Goal: Task Accomplishment & Management: Use online tool/utility

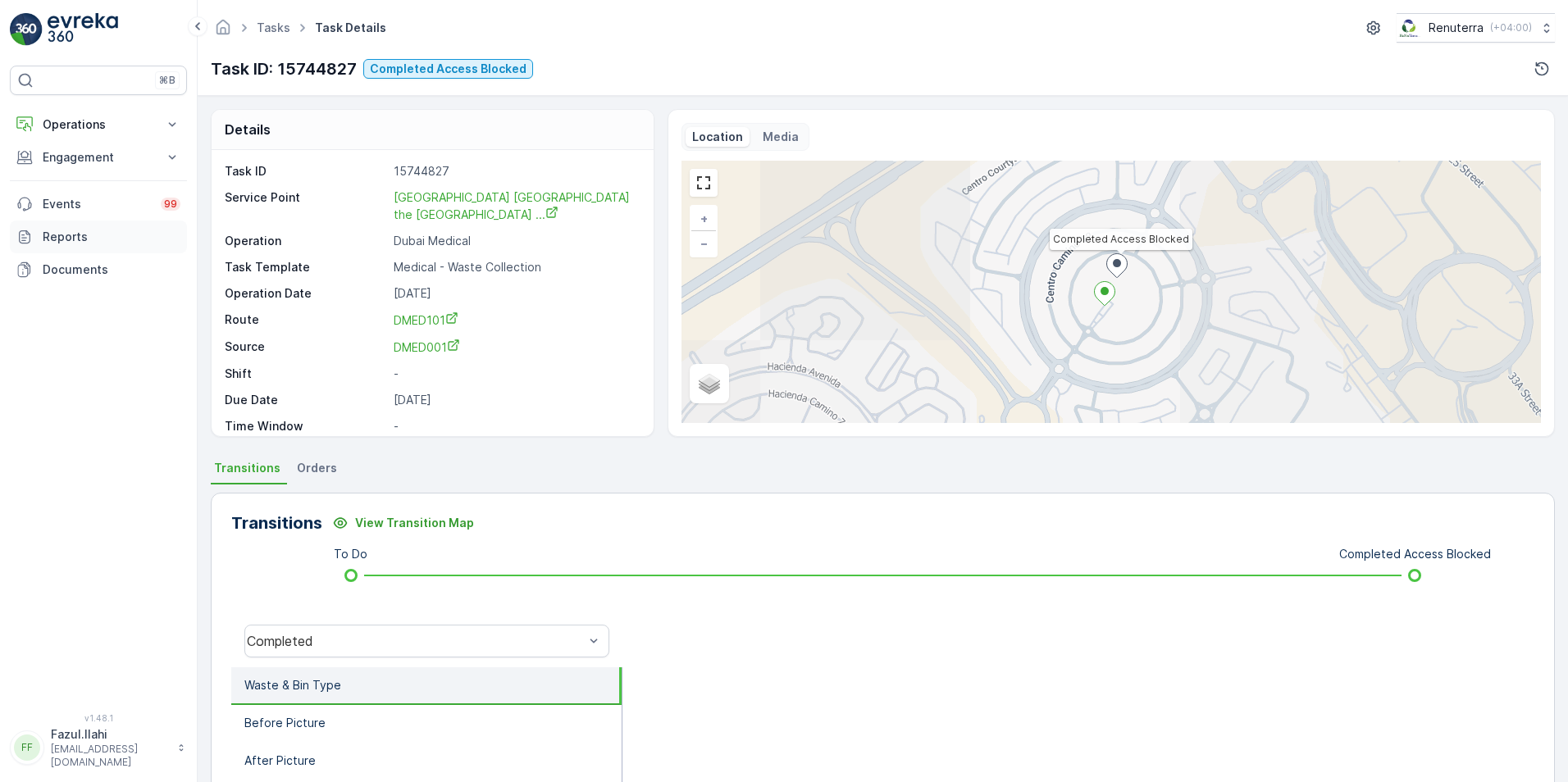
drag, startPoint x: 172, startPoint y: 159, endPoint x: 164, endPoint y: 253, distance: 94.3
click at [172, 159] on icon at bounding box center [172, 157] width 7 height 4
click at [99, 255] on p "Service Points" at bounding box center [81, 255] width 79 height 17
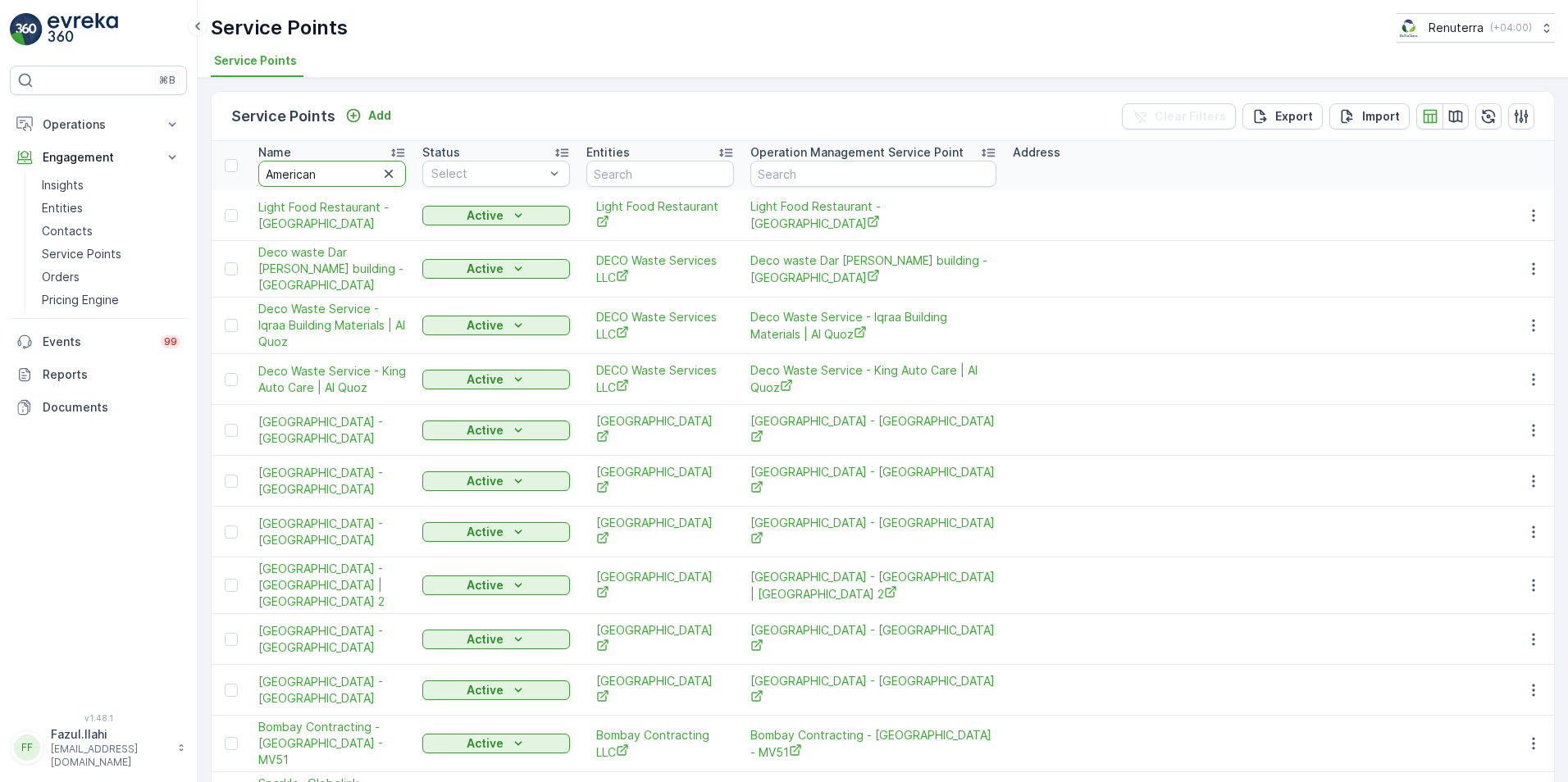
type input "American"
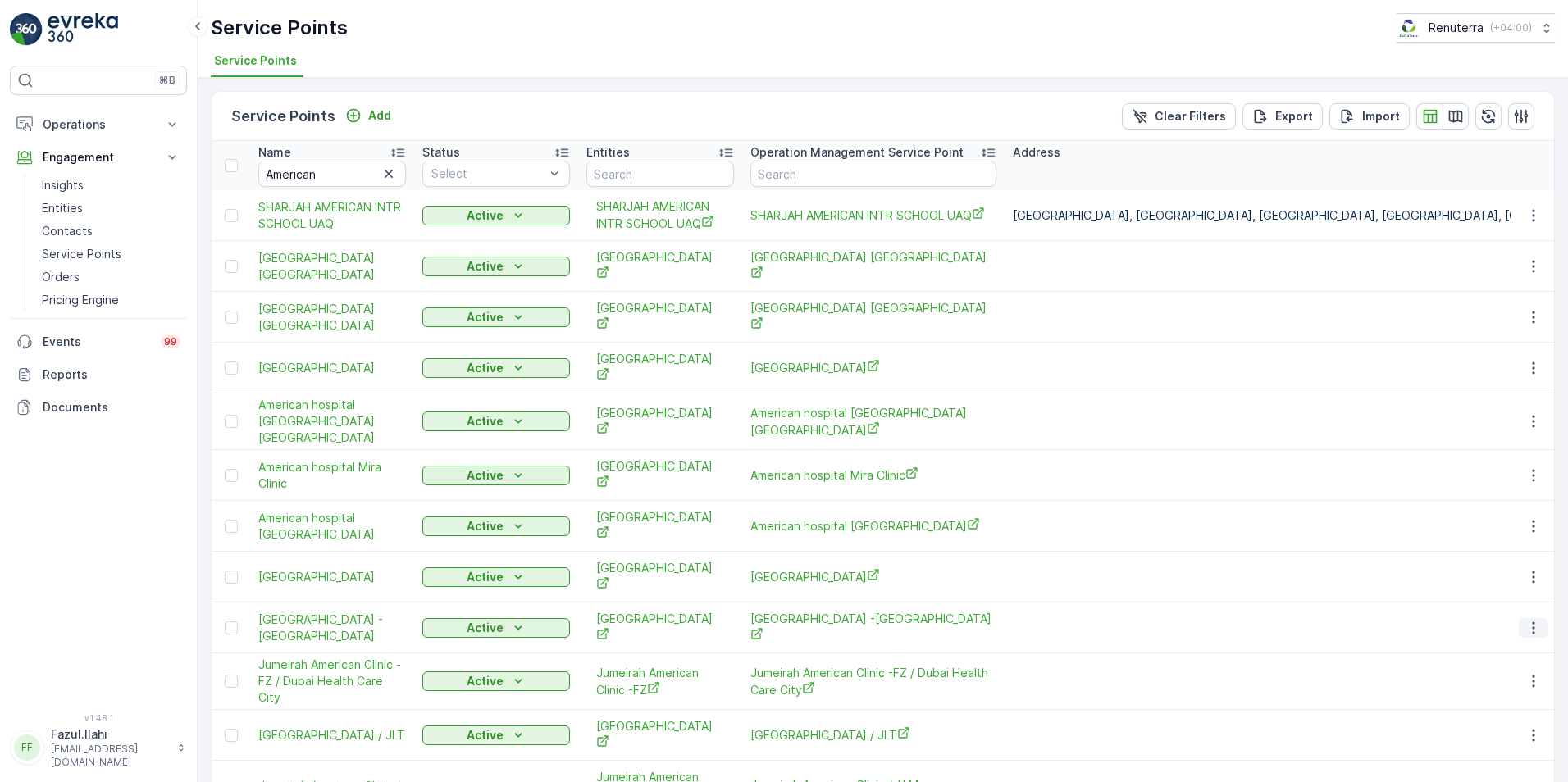
click at [1532, 620] on icon "button" at bounding box center [1533, 628] width 17 height 17
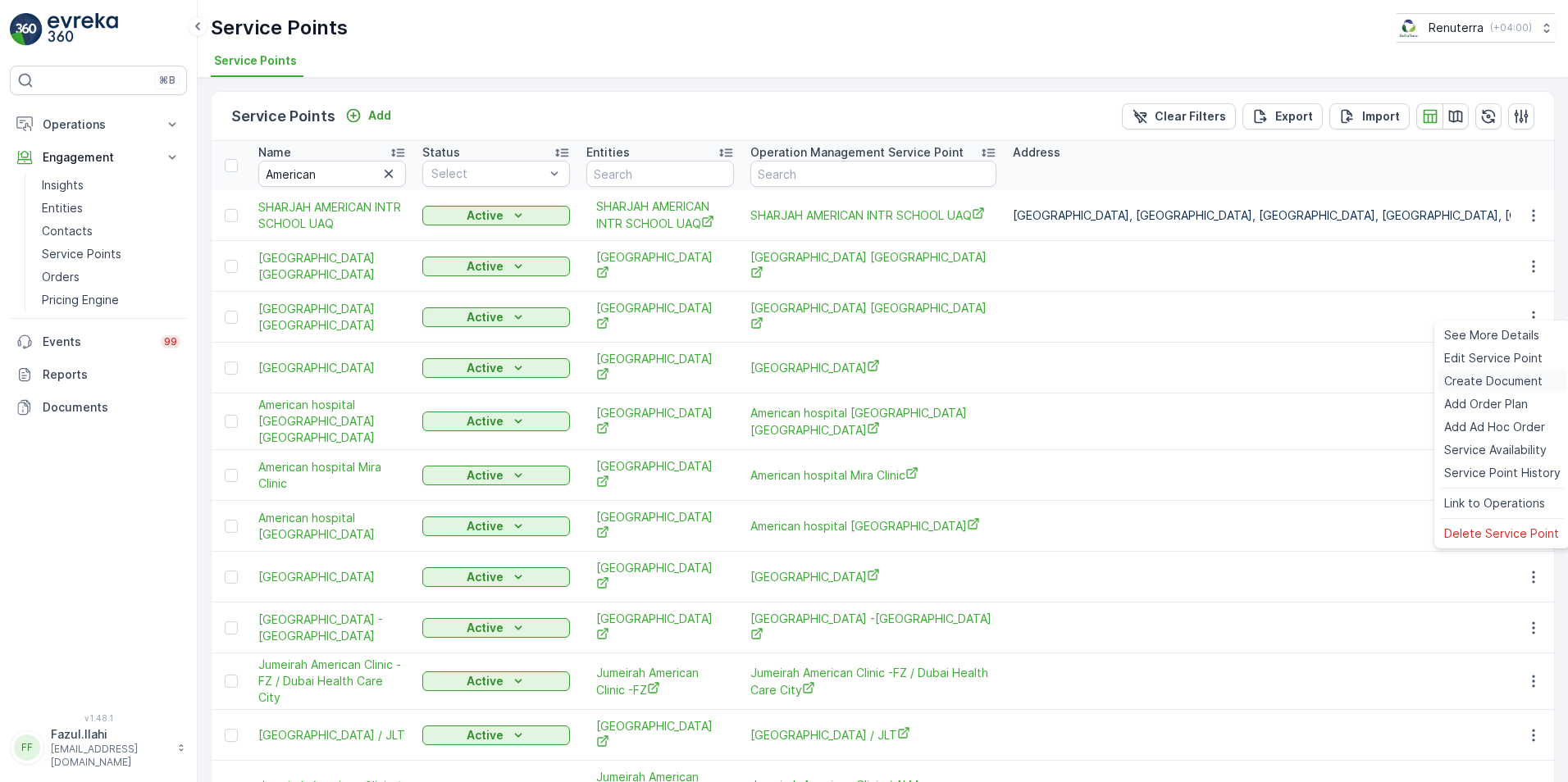
click at [1471, 379] on span "Create Document" at bounding box center [1492, 382] width 99 height 17
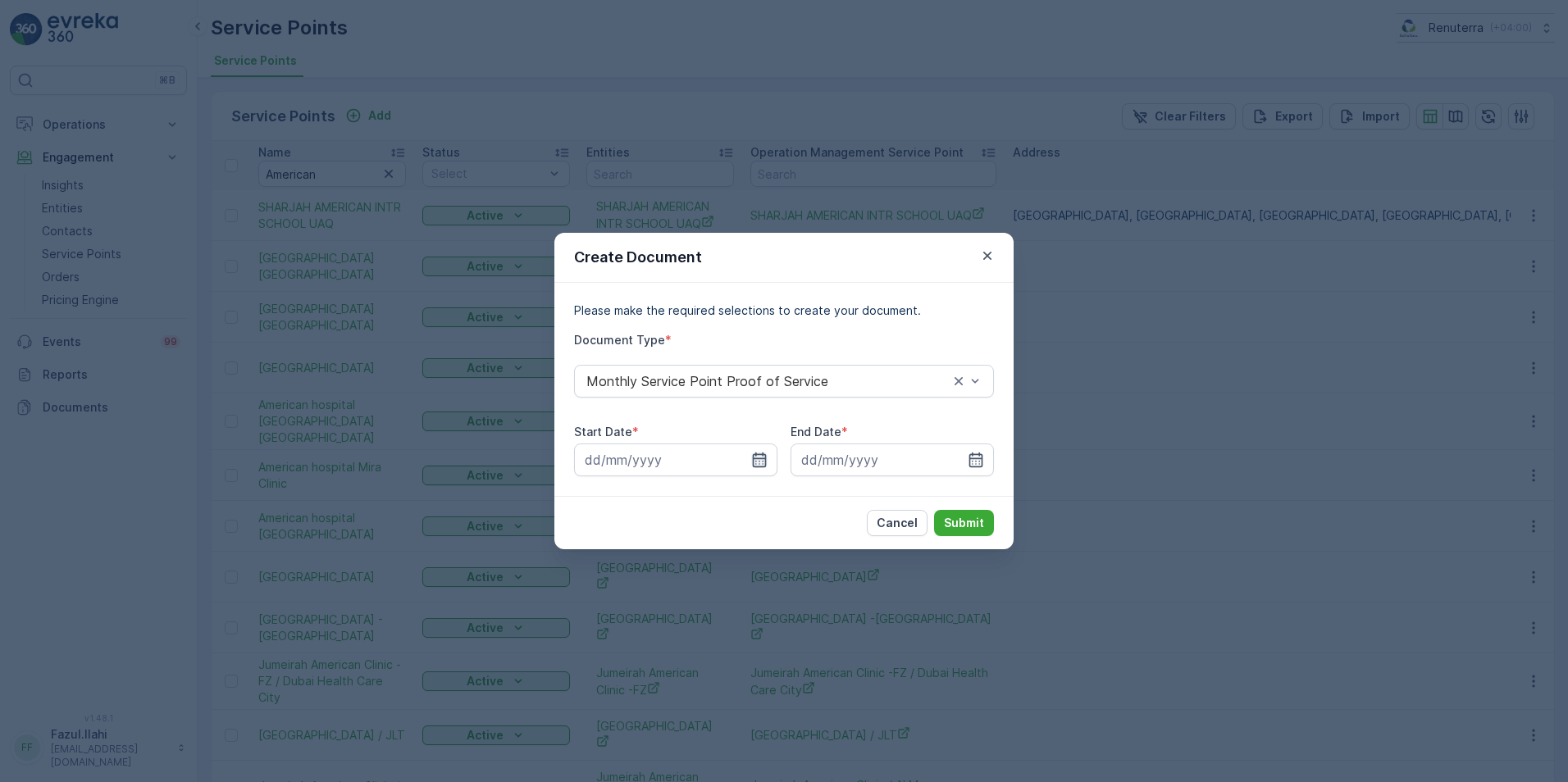
click at [760, 459] on icon "button" at bounding box center [759, 460] width 14 height 15
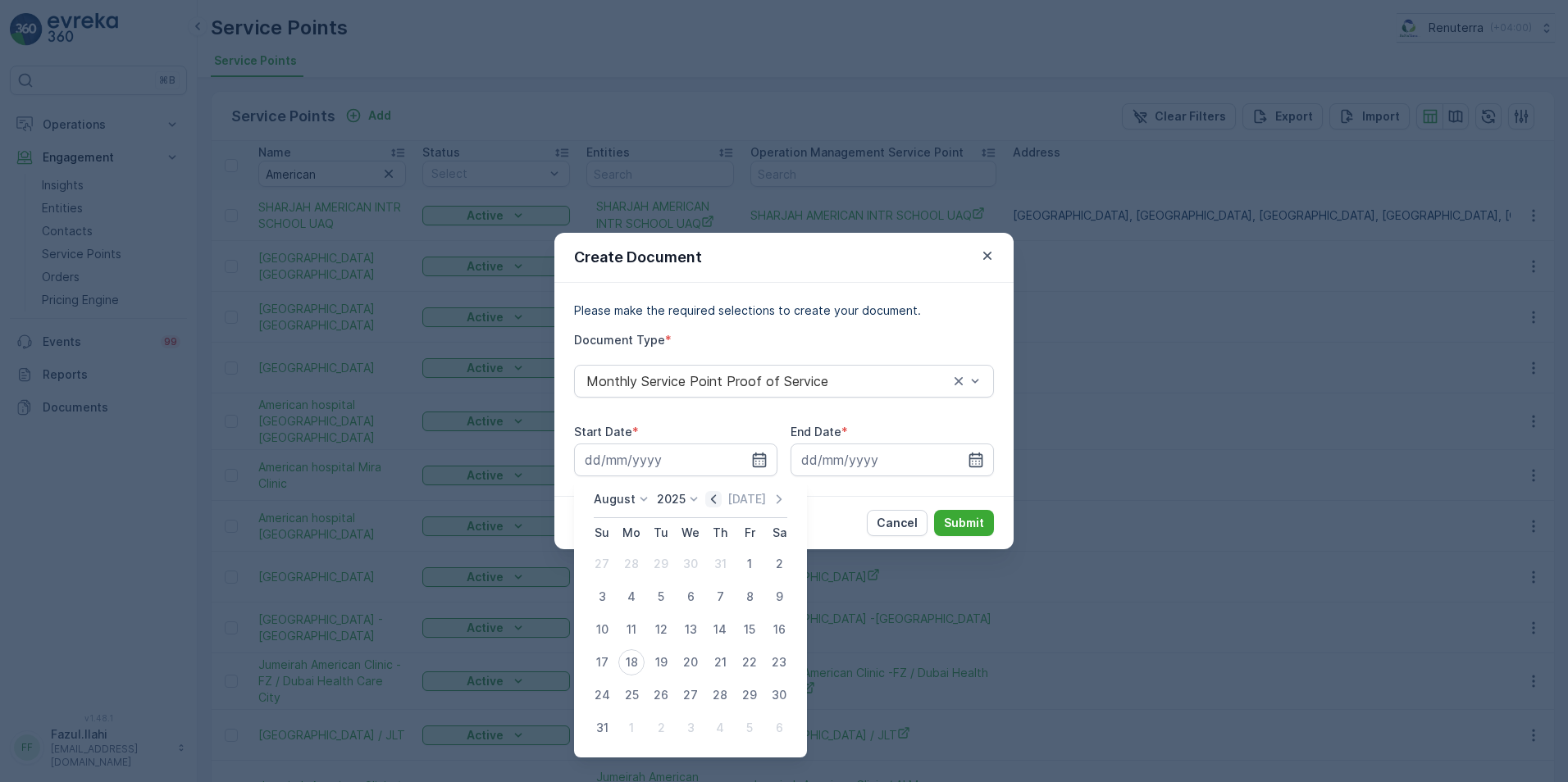
click at [722, 492] on icon "button" at bounding box center [713, 500] width 17 height 17
click at [657, 561] on div "1" at bounding box center [661, 564] width 26 height 26
type input "01.07.2025"
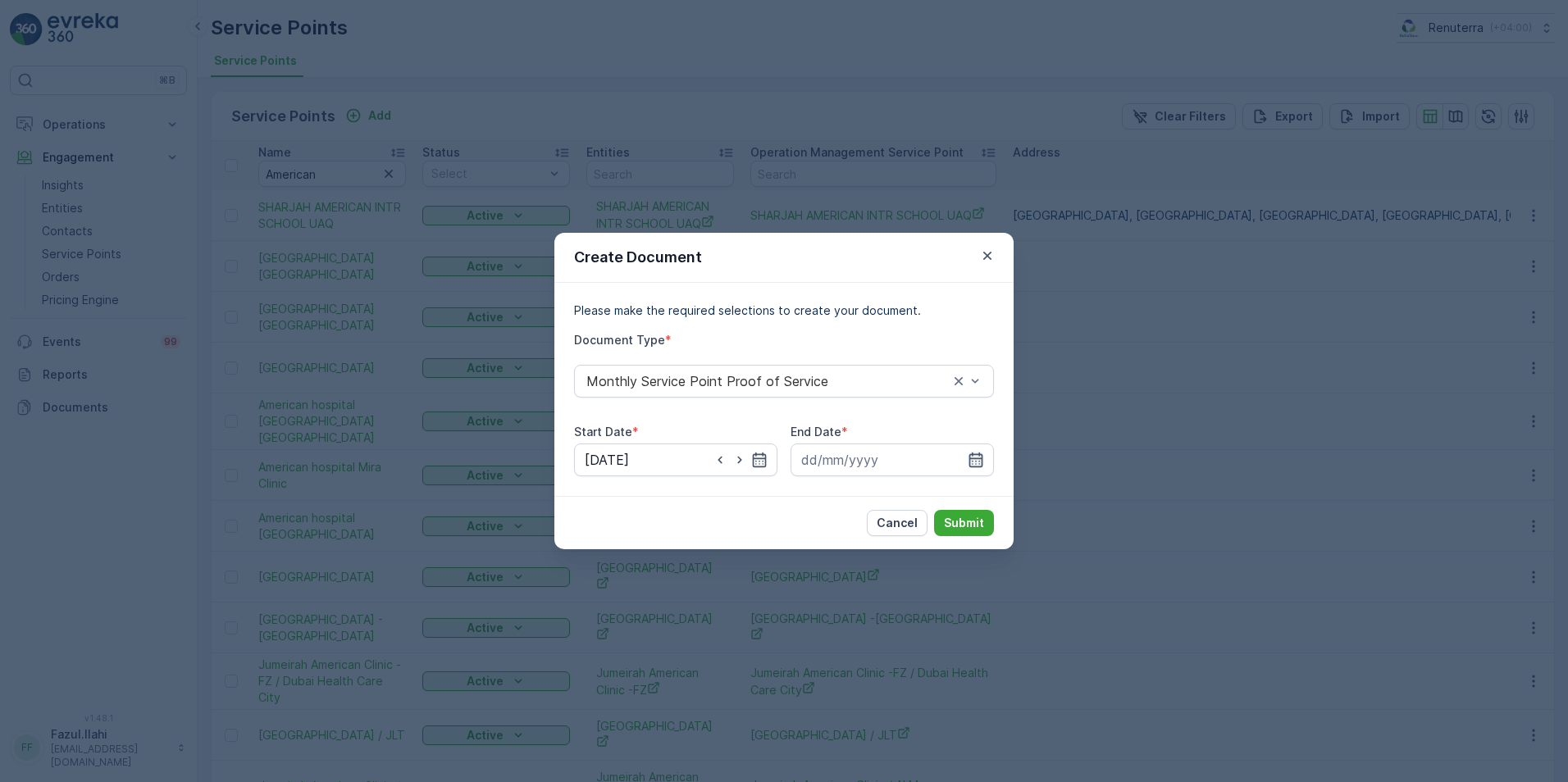
click at [979, 460] on icon "button" at bounding box center [975, 460] width 17 height 17
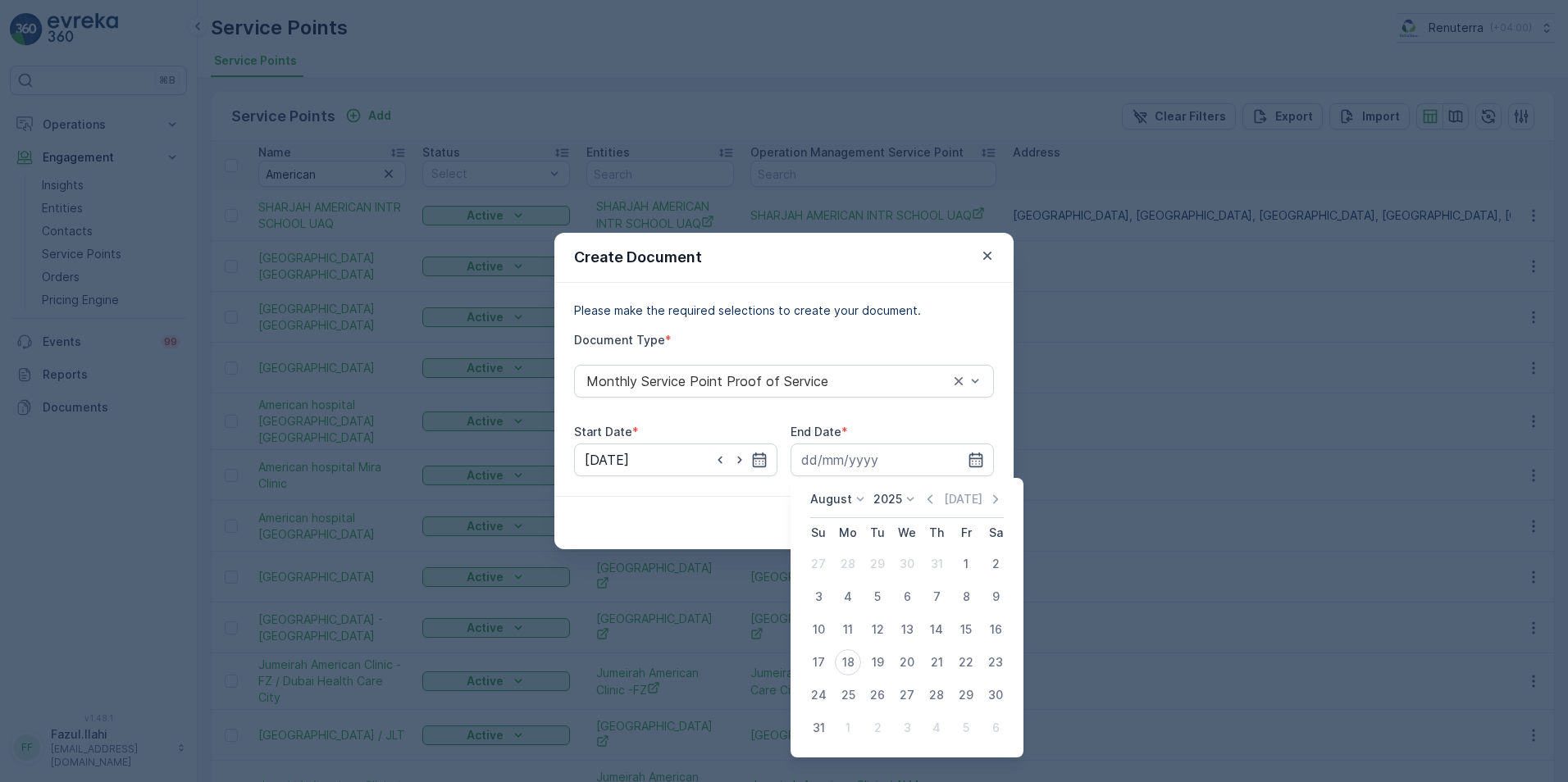
click at [936, 491] on div "August 2025 Today Su Mo Tu We Th Fr Sa 27 28 29 30 31 1 2 3 4 5 6 7 8 9 10 11 1…" at bounding box center [906, 618] width 233 height 279
click at [937, 498] on icon "button" at bounding box center [930, 500] width 17 height 17
click at [943, 695] on div "31" at bounding box center [936, 695] width 26 height 26
type input "31.07.2025"
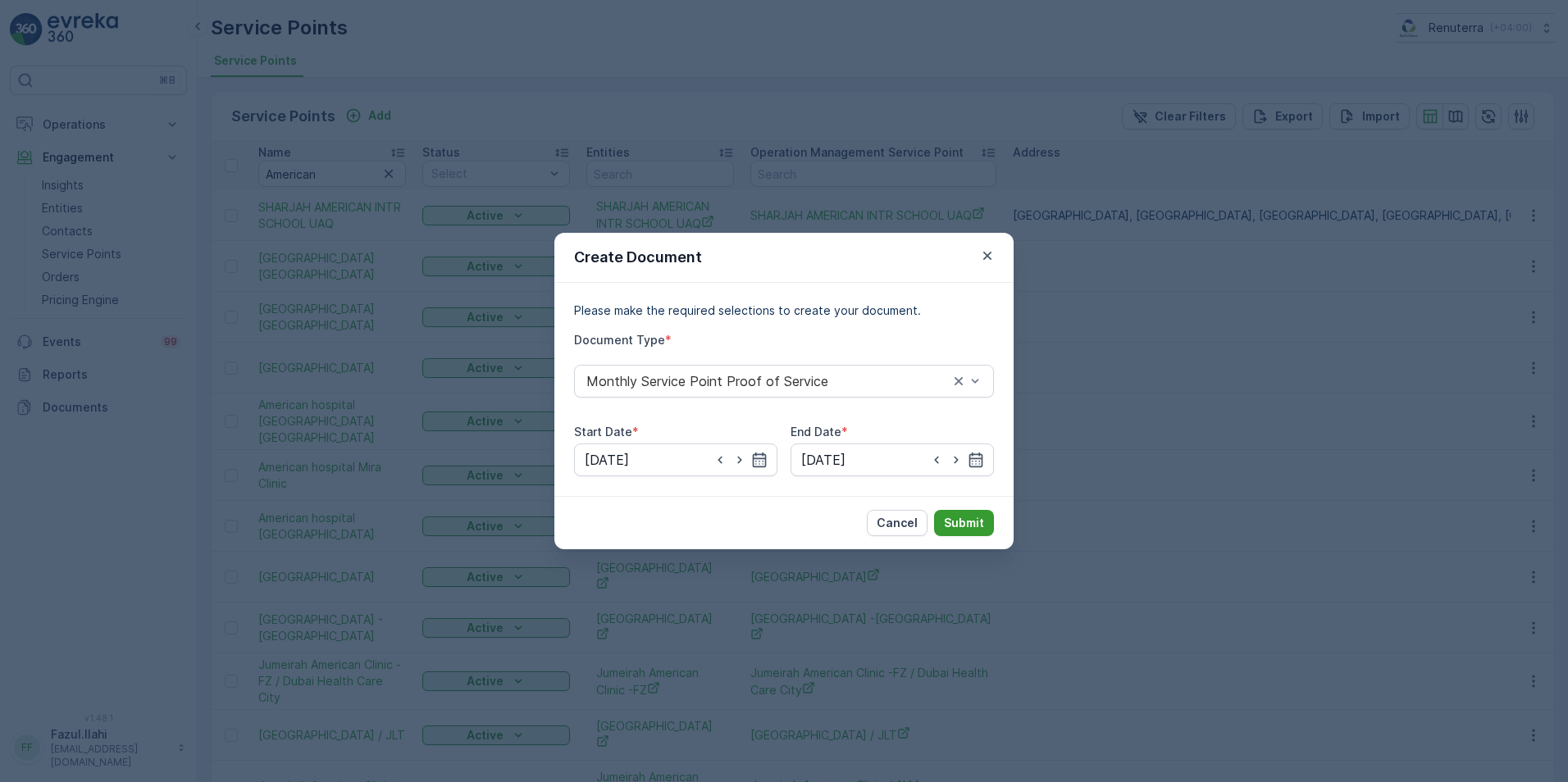
click at [957, 516] on p "Submit" at bounding box center [964, 524] width 41 height 17
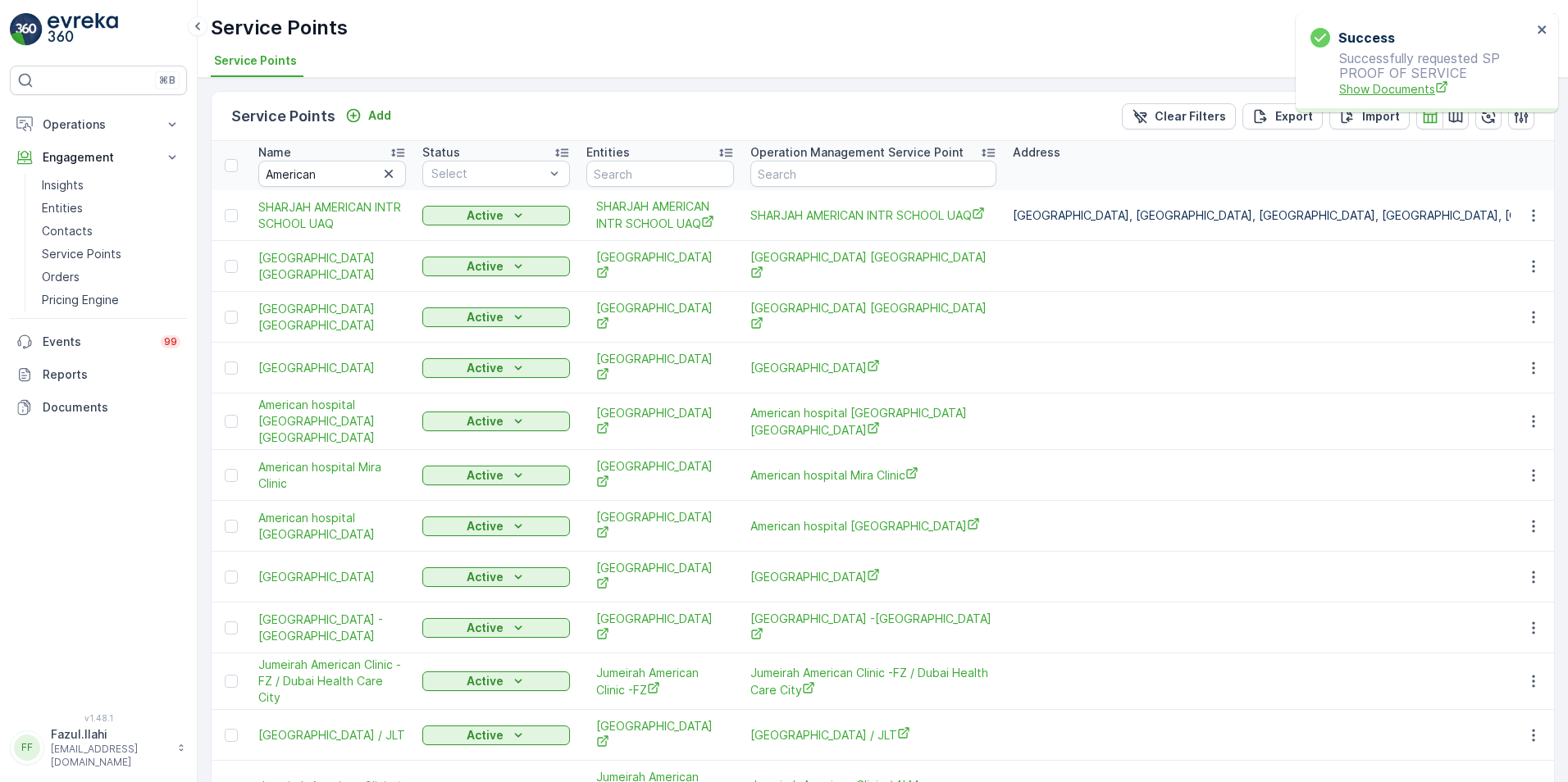
click at [1426, 88] on span "Show Documents" at bounding box center [1434, 89] width 193 height 18
click at [299, 611] on span "[GEOGRAPHIC_DATA] -[GEOGRAPHIC_DATA]" at bounding box center [332, 628] width 147 height 33
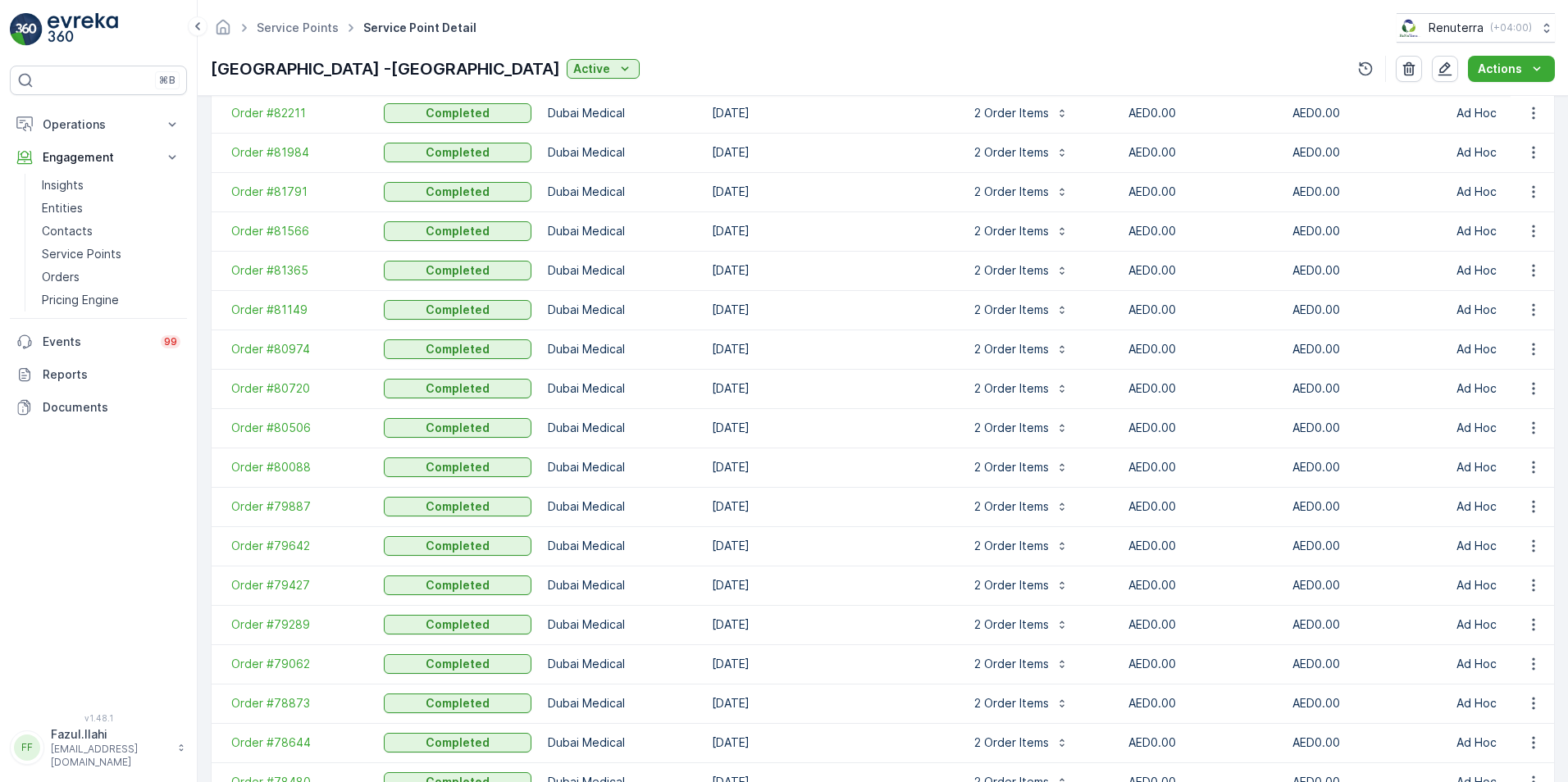
scroll to position [1917, 0]
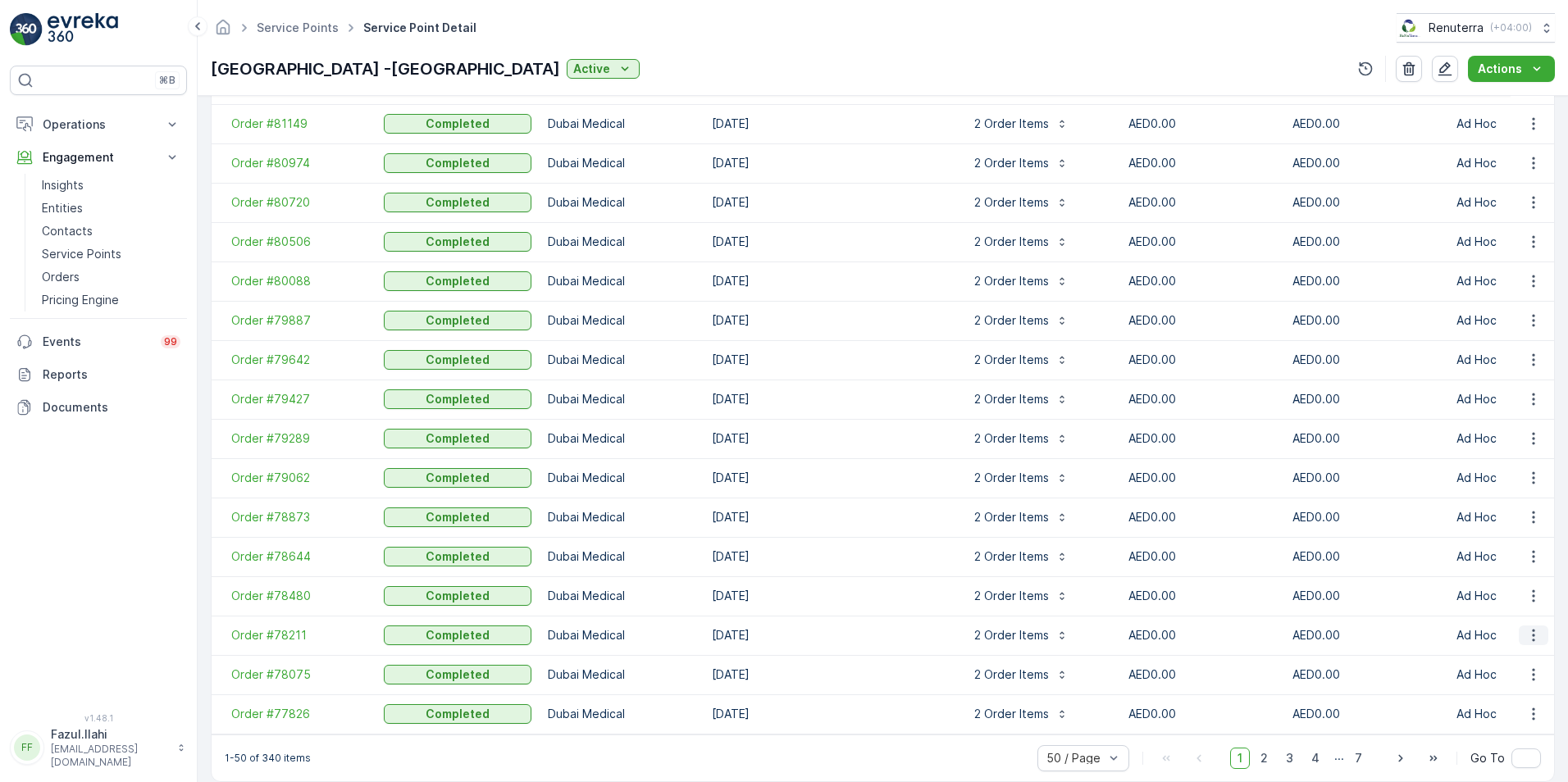
click at [1530, 631] on icon "button" at bounding box center [1533, 635] width 17 height 17
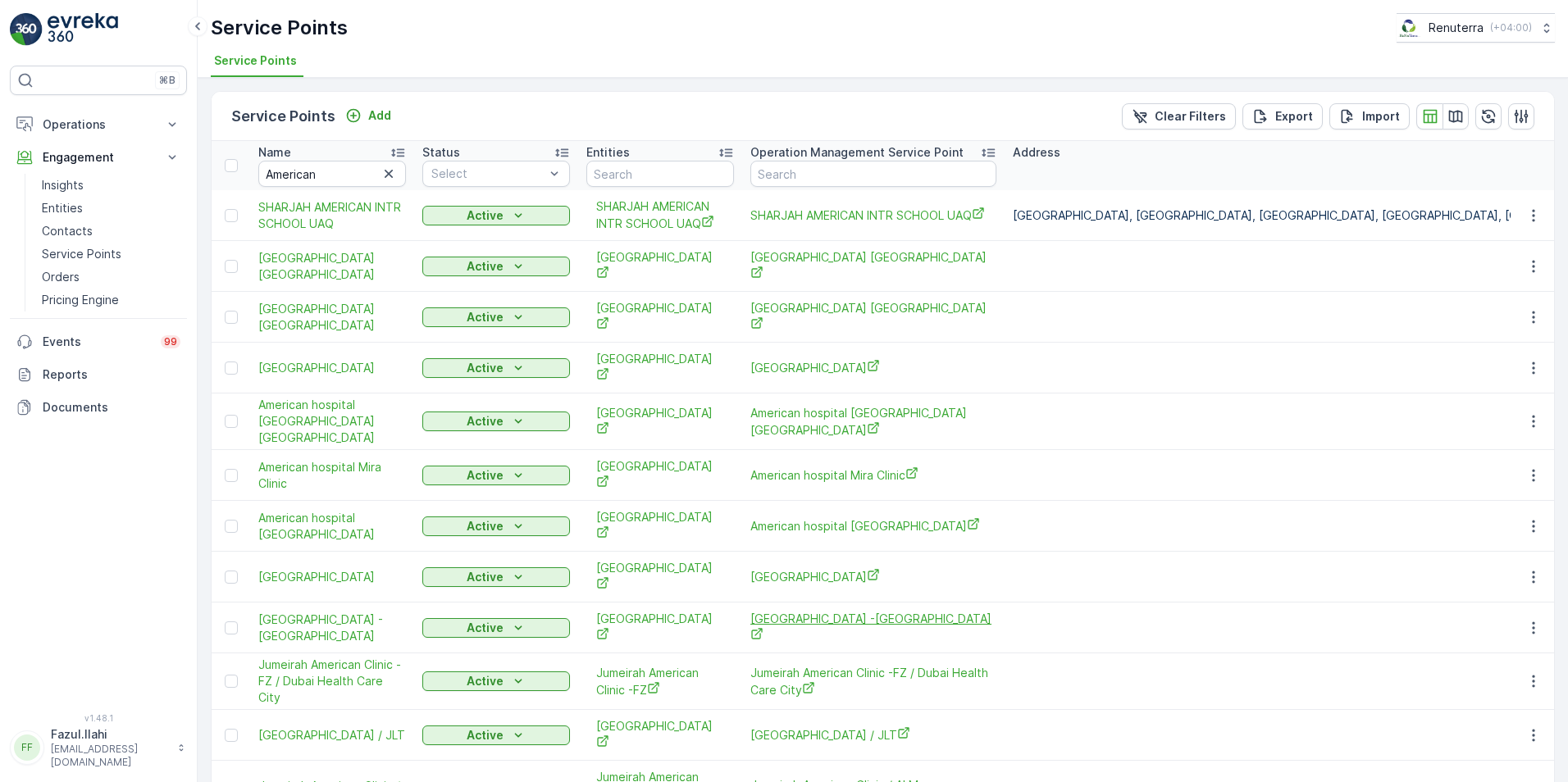
click at [880, 611] on span "[GEOGRAPHIC_DATA] -[GEOGRAPHIC_DATA]" at bounding box center [873, 628] width 246 height 33
click at [334, 611] on span "[GEOGRAPHIC_DATA] -[GEOGRAPHIC_DATA]" at bounding box center [332, 628] width 147 height 33
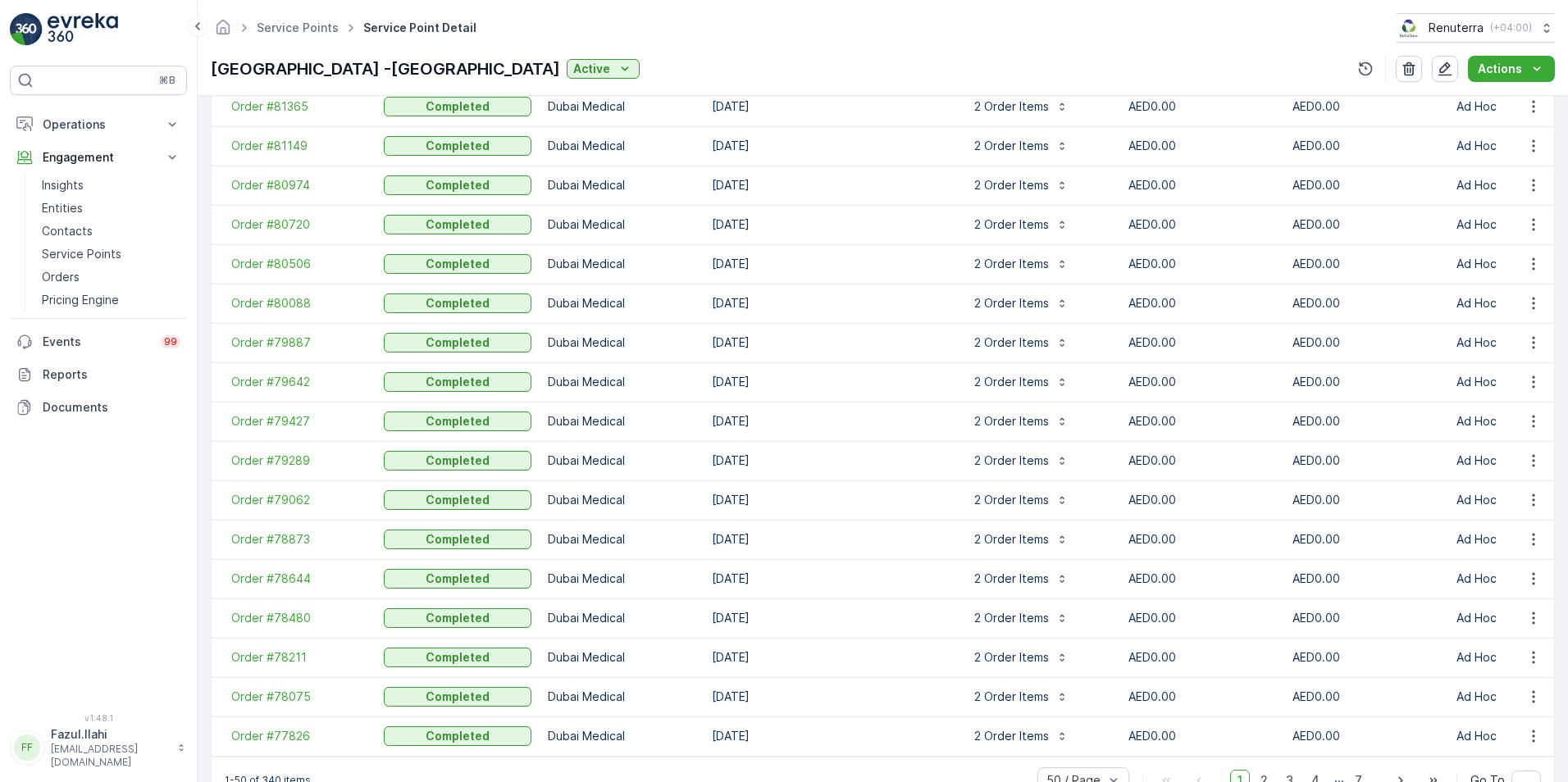
scroll to position [1917, 0]
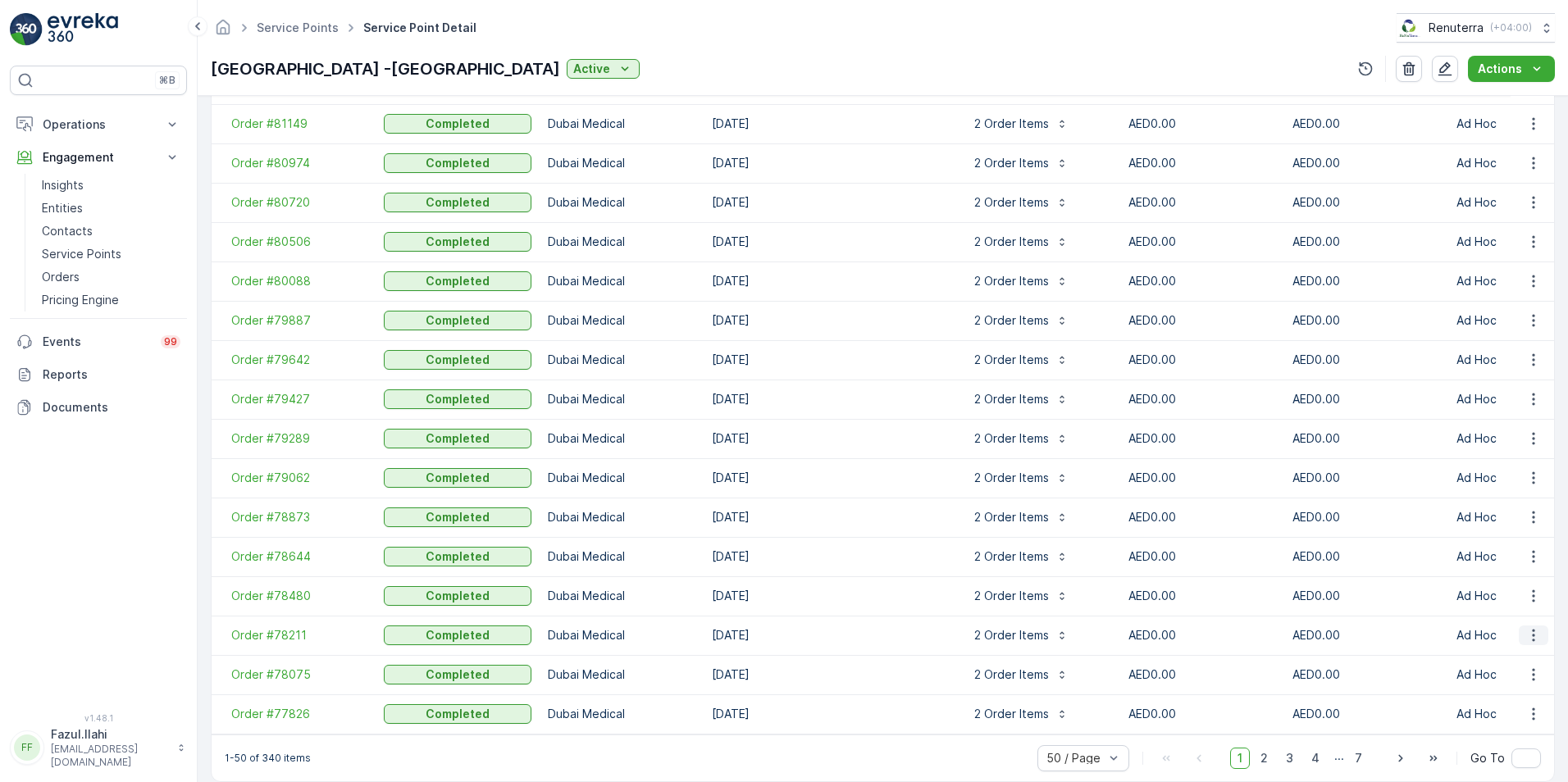
click at [1525, 627] on icon "button" at bounding box center [1533, 635] width 17 height 17
click at [1501, 527] on span "Create Document" at bounding box center [1512, 527] width 99 height 17
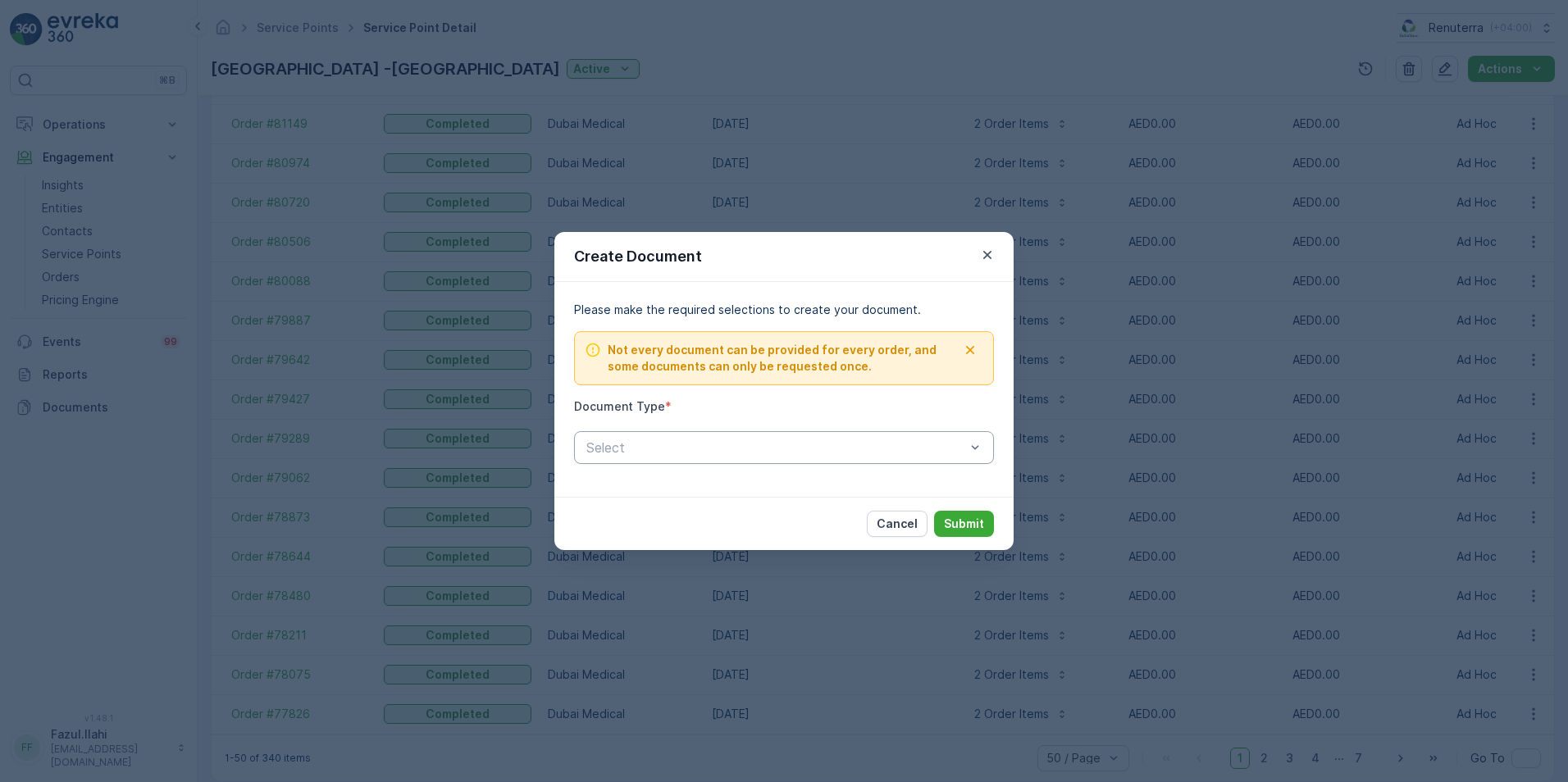
click at [823, 445] on div at bounding box center [775, 448] width 382 height 15
click at [647, 520] on span "Proof Of Service" at bounding box center [635, 515] width 103 height 15
click at [947, 520] on p "Submit" at bounding box center [964, 524] width 41 height 17
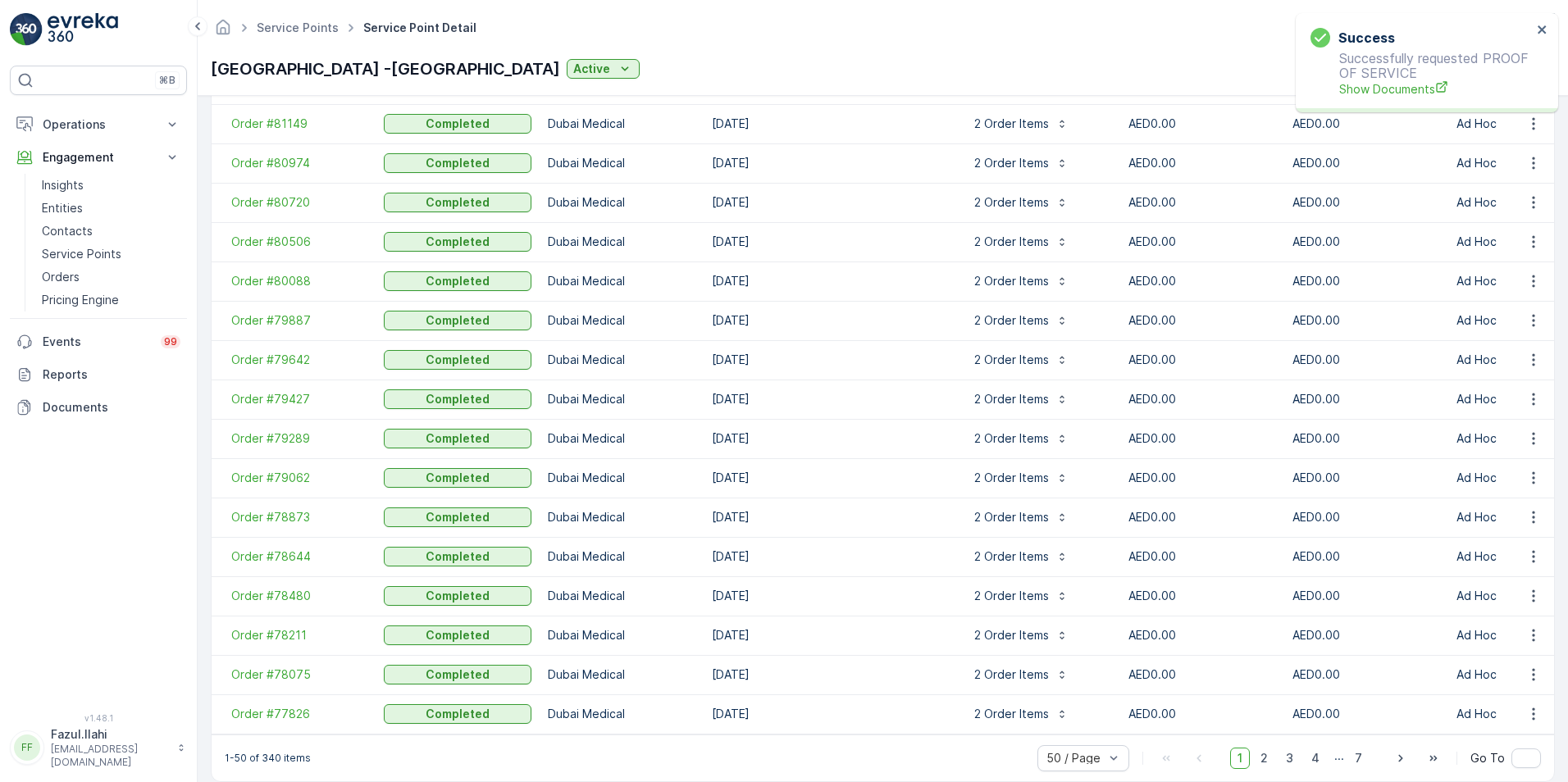
click at [1386, 78] on p "Successfully requested PROOF OF SERVICE Show Documents" at bounding box center [1421, 74] width 221 height 47
click at [1399, 85] on span "Show Documents" at bounding box center [1434, 89] width 193 height 18
click at [271, 670] on span "Order #78075" at bounding box center [300, 675] width 136 height 17
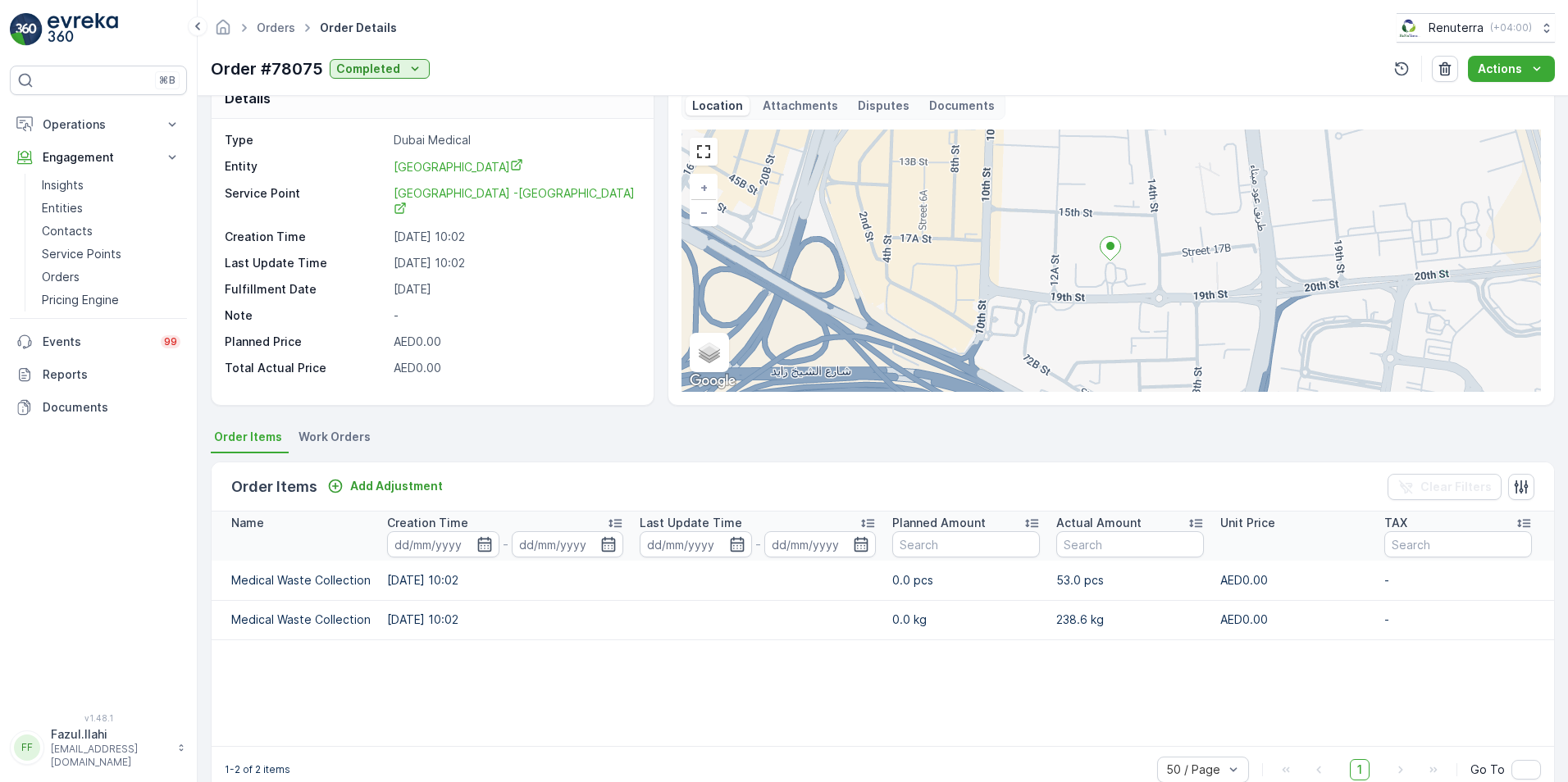
scroll to position [64, 0]
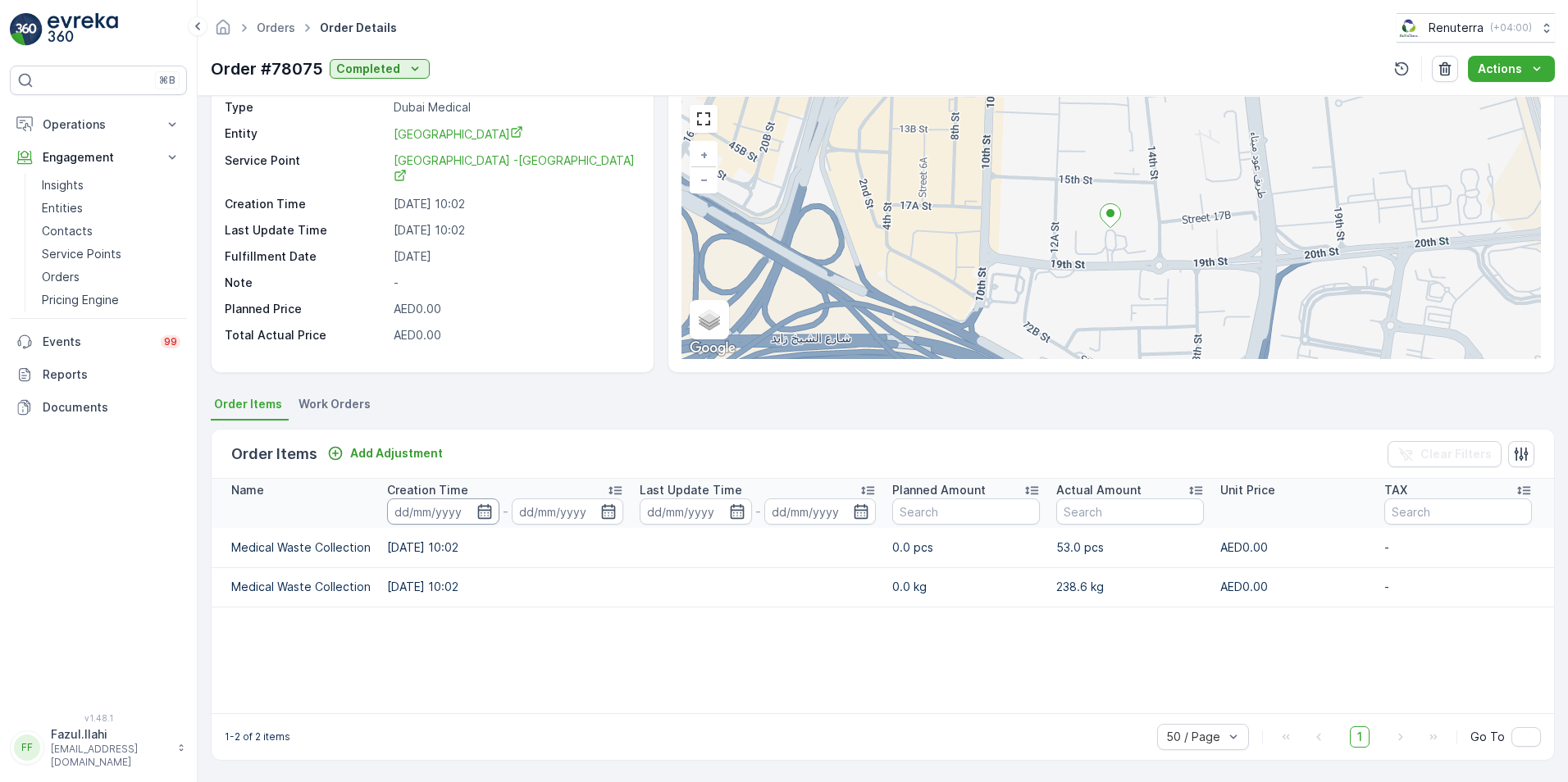
click at [459, 507] on input at bounding box center [443, 512] width 112 height 26
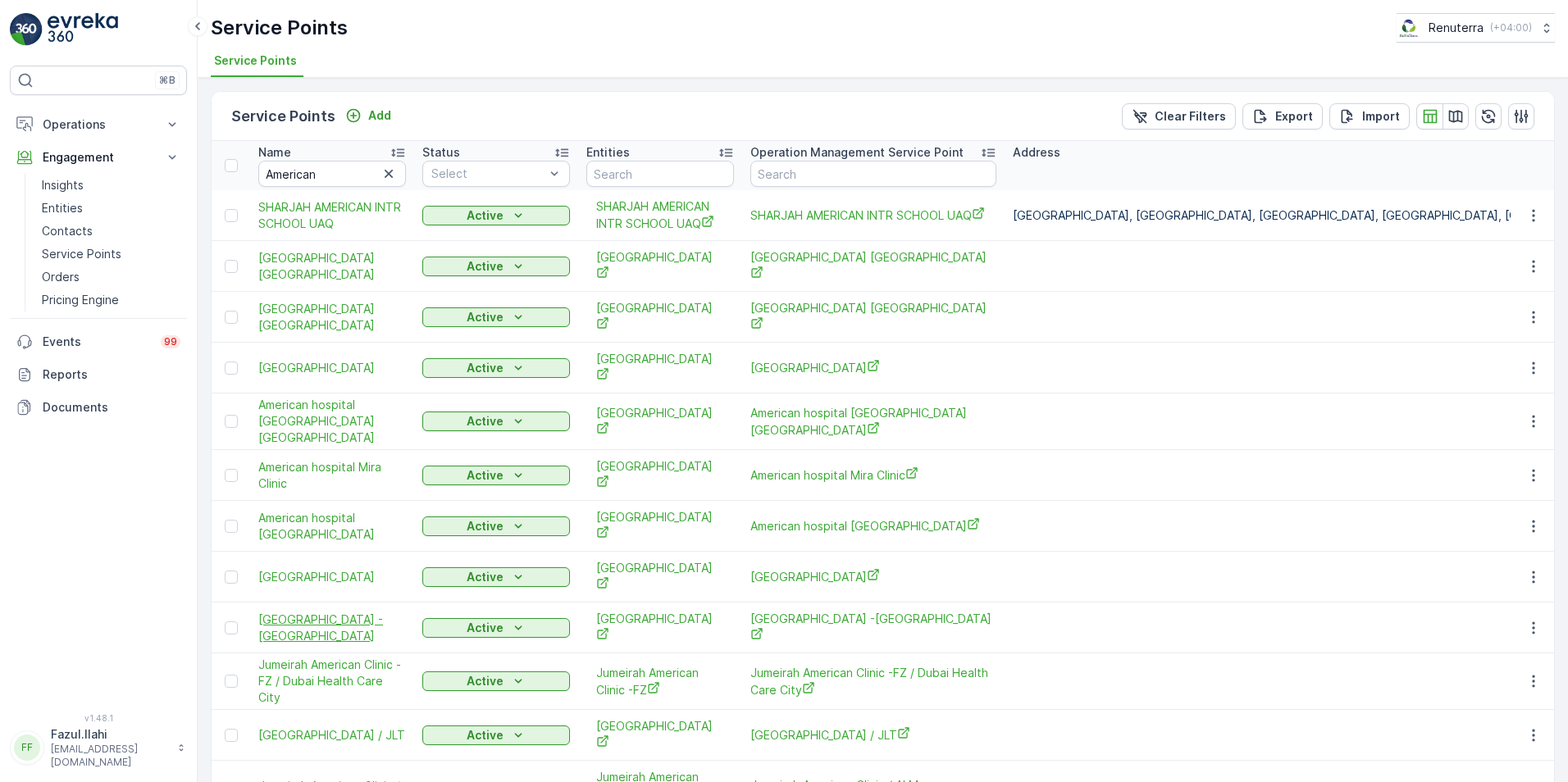
click at [333, 611] on span "[GEOGRAPHIC_DATA] -[GEOGRAPHIC_DATA]" at bounding box center [332, 628] width 147 height 33
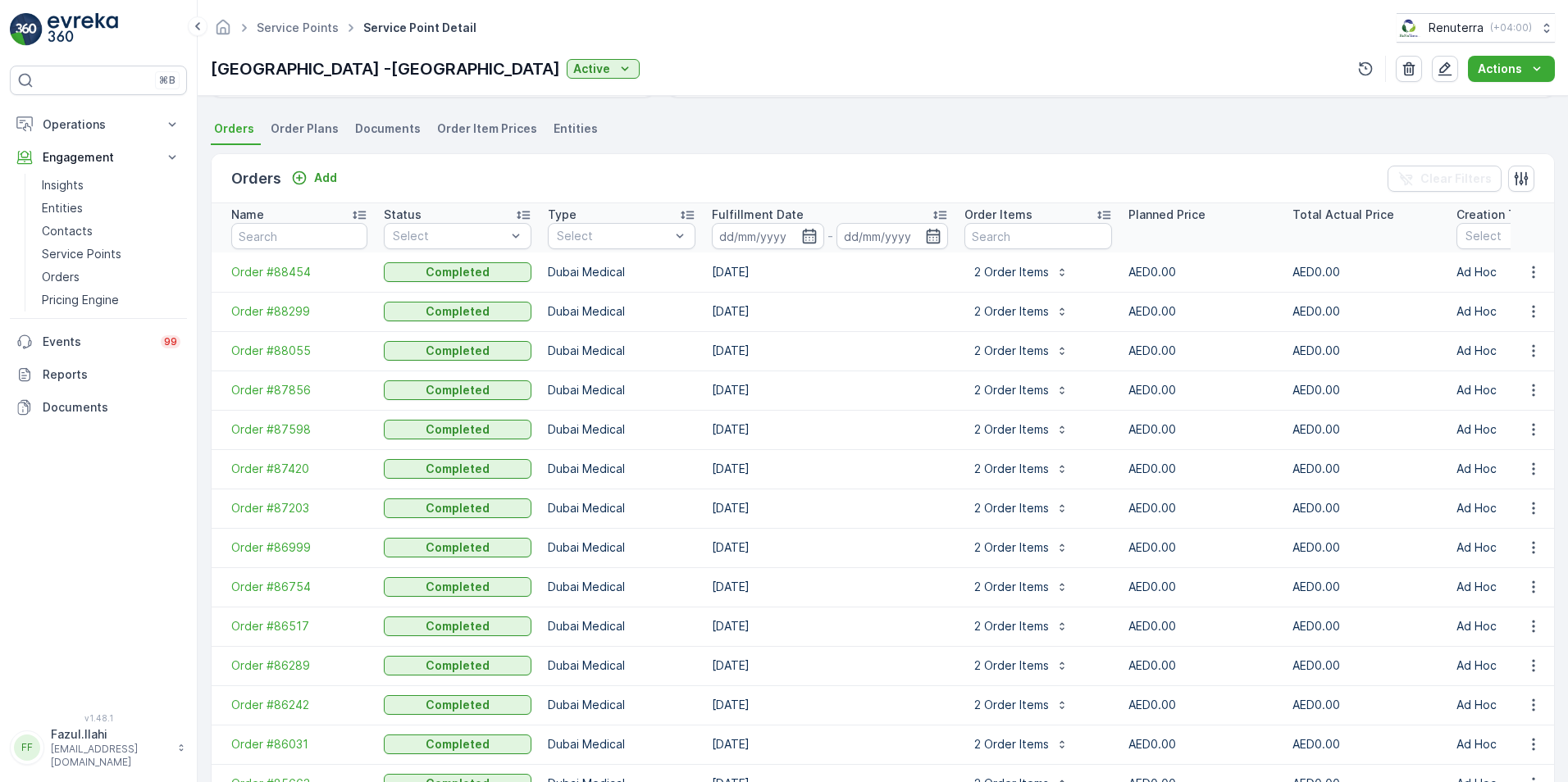
scroll to position [410, 0]
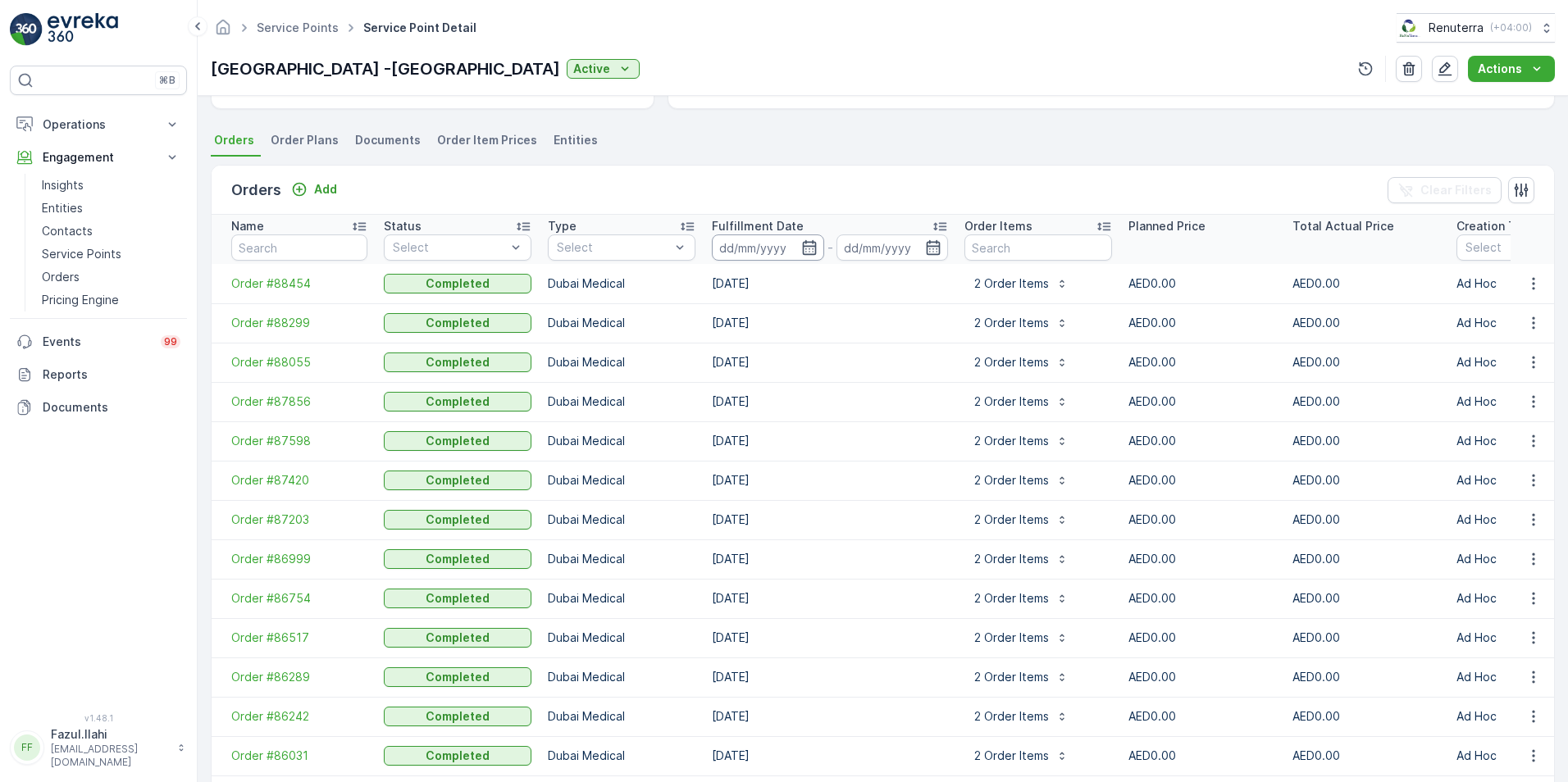
click at [794, 242] on input at bounding box center [768, 247] width 112 height 26
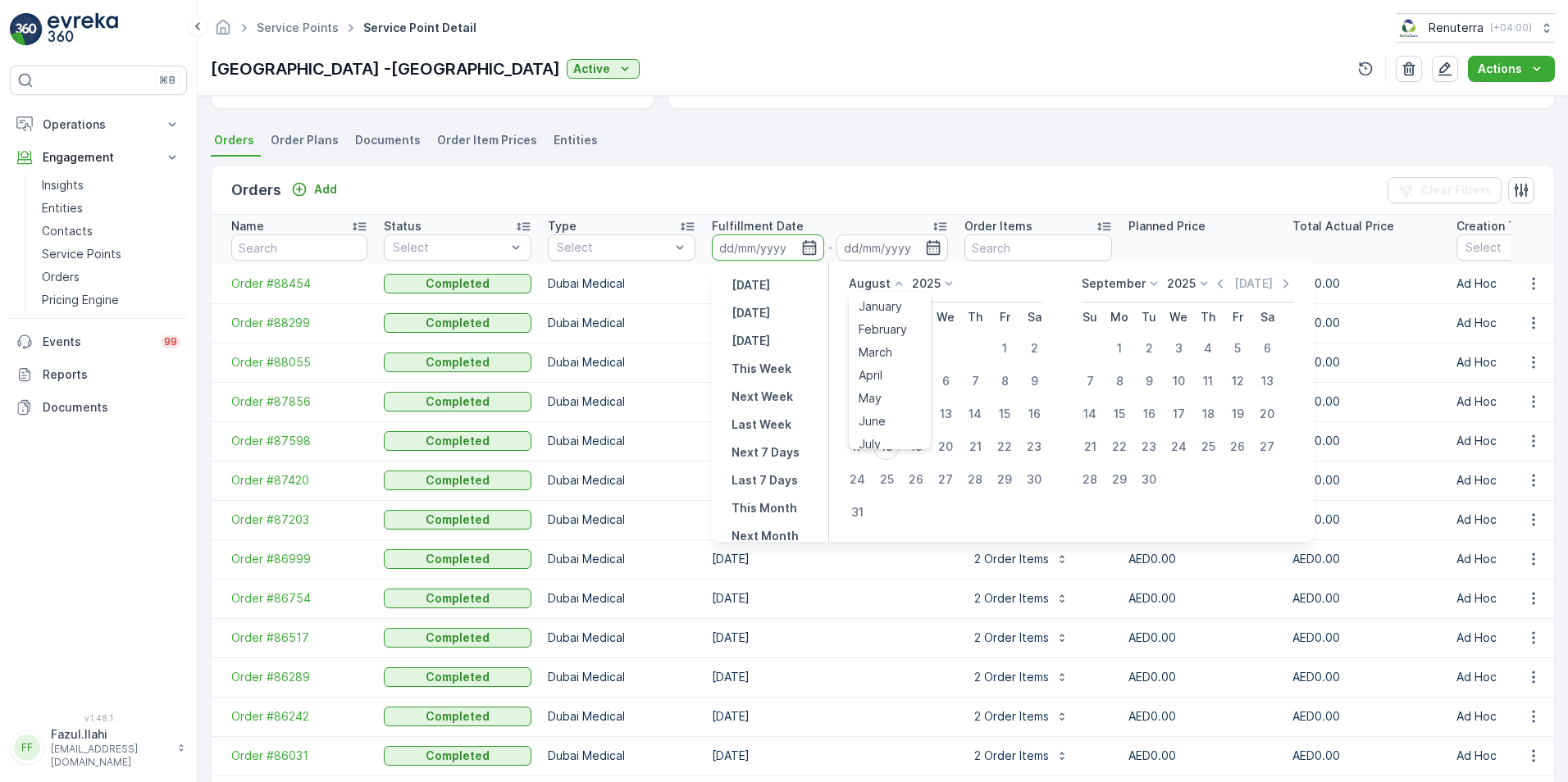
click at [894, 287] on icon at bounding box center [899, 284] width 17 height 17
click at [872, 438] on span "July" at bounding box center [869, 438] width 22 height 17
click at [943, 445] on div "23" at bounding box center [945, 446] width 26 height 26
type input "23.07.2025"
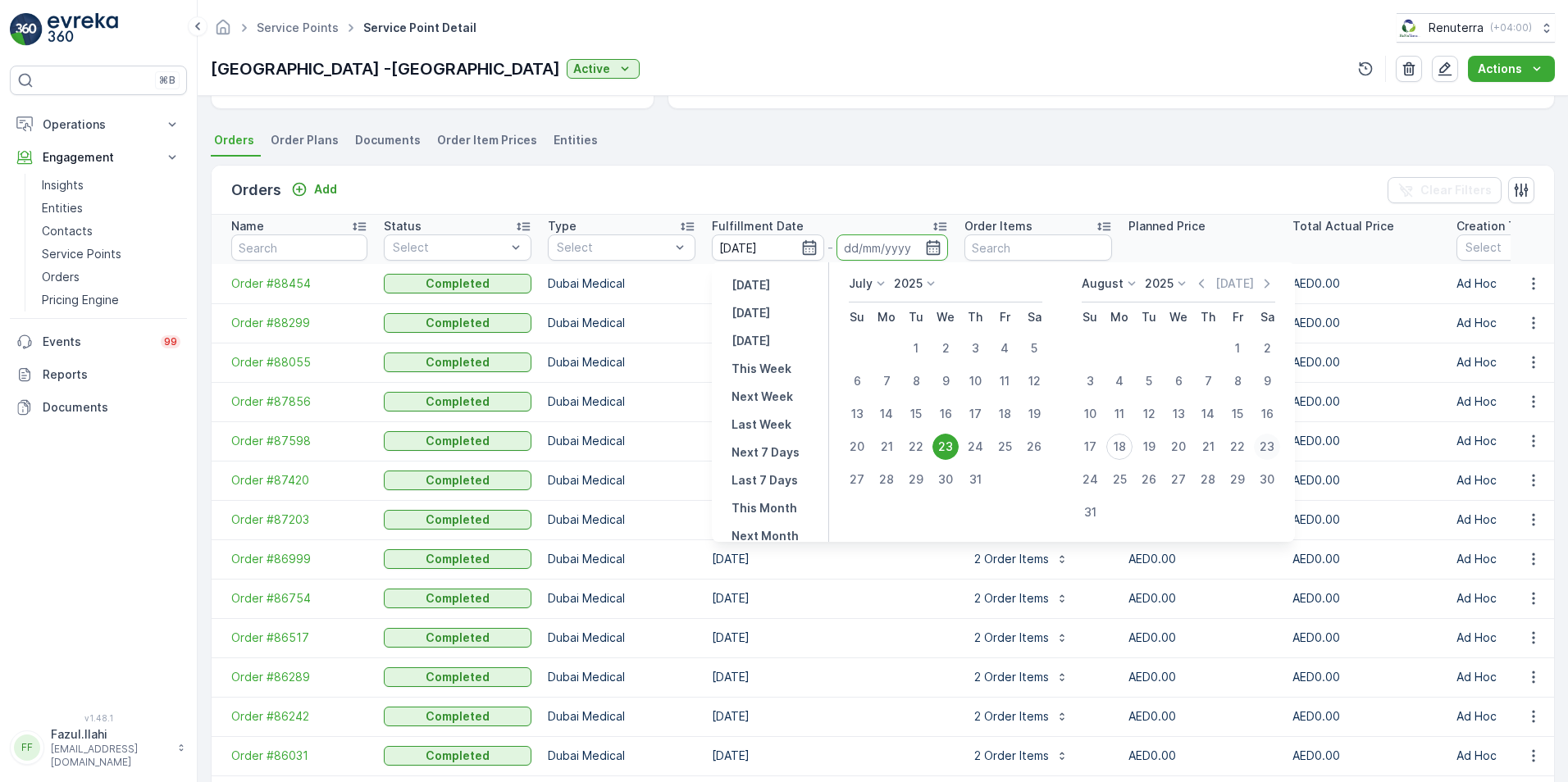
click at [1268, 448] on div "23" at bounding box center [1267, 446] width 26 height 26
type input "23.08.2025"
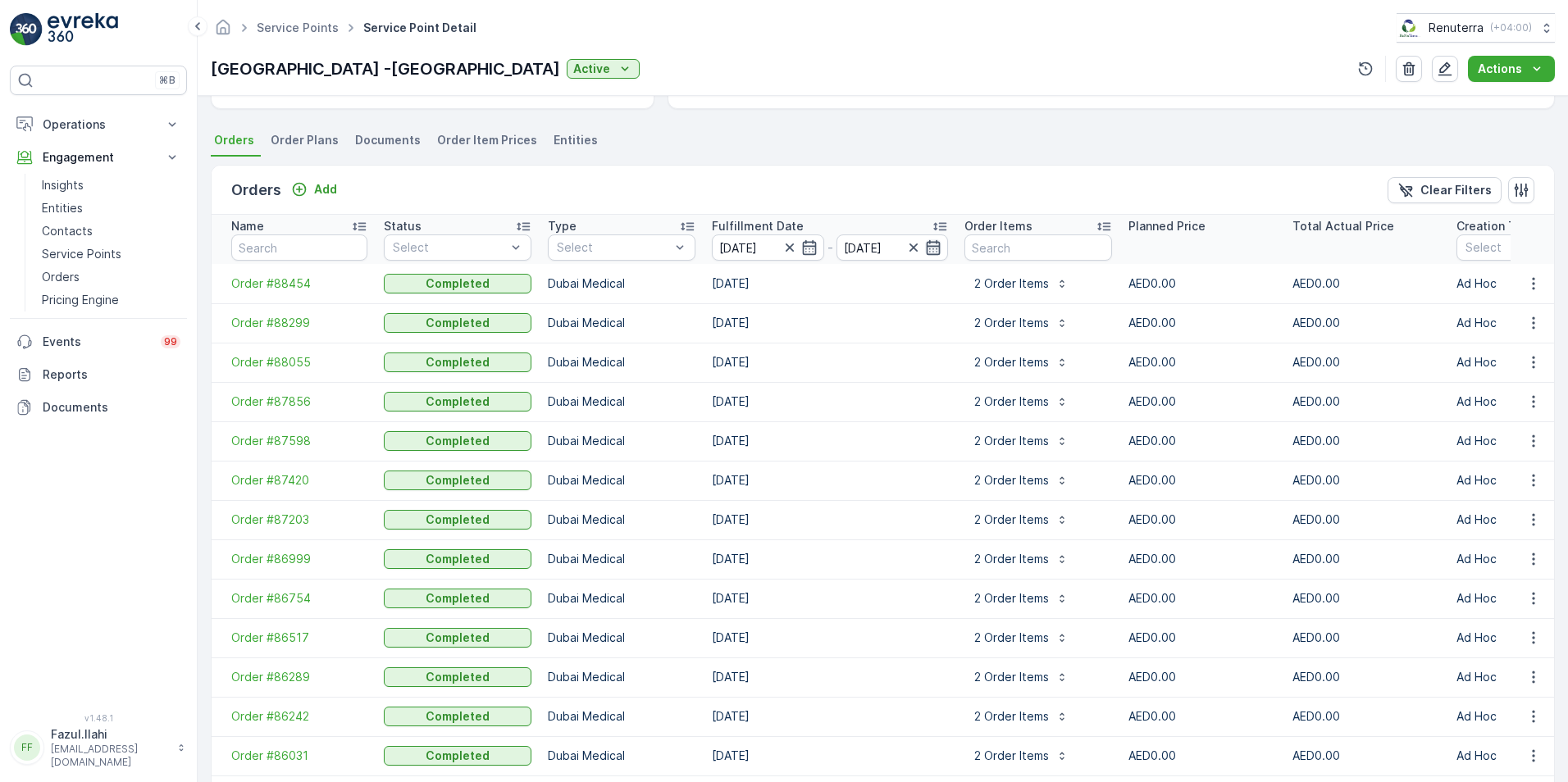
click at [925, 248] on icon "button" at bounding box center [933, 248] width 17 height 17
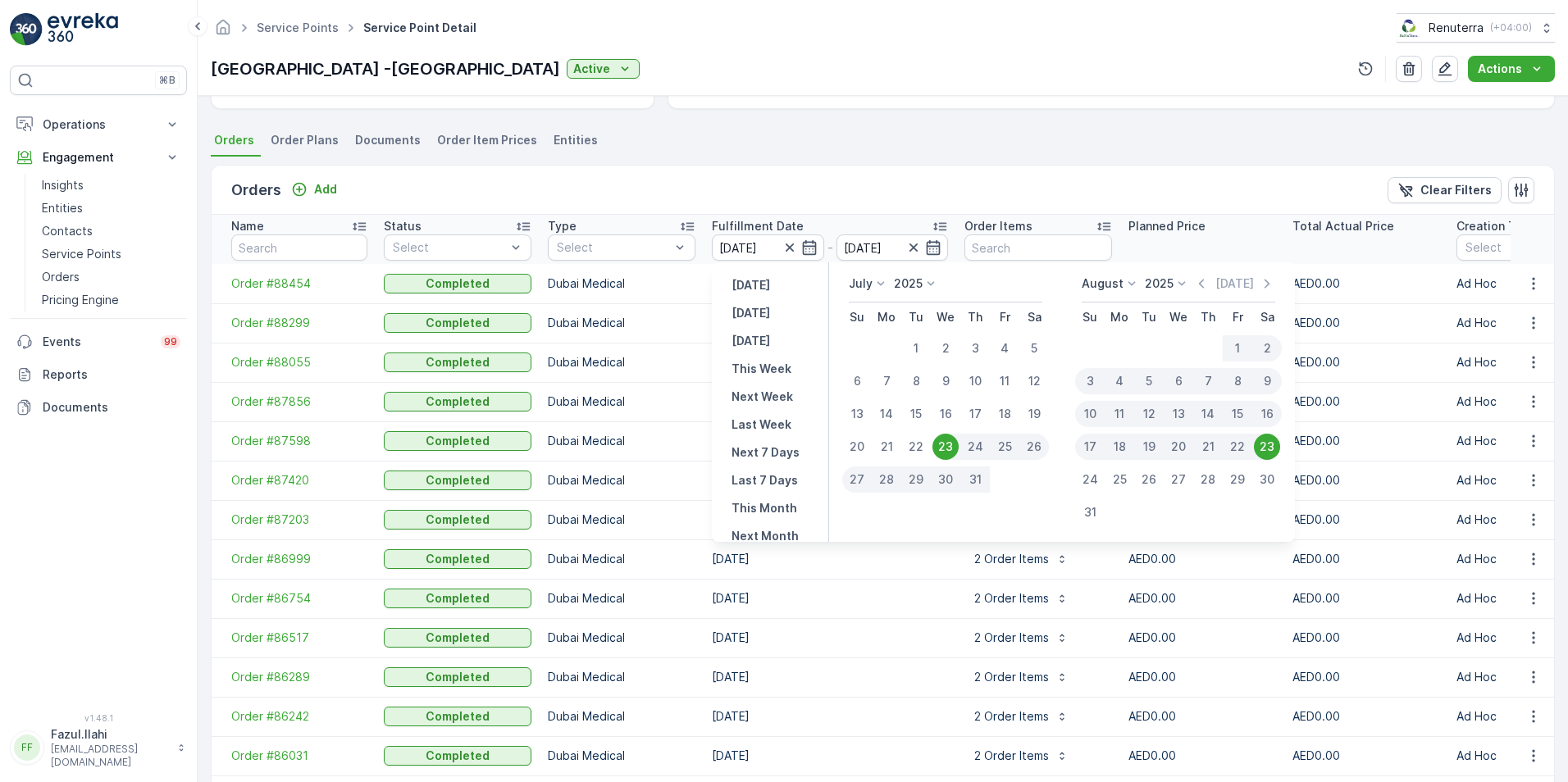
click at [952, 451] on div "23" at bounding box center [945, 446] width 26 height 26
type input "23.07.2025"
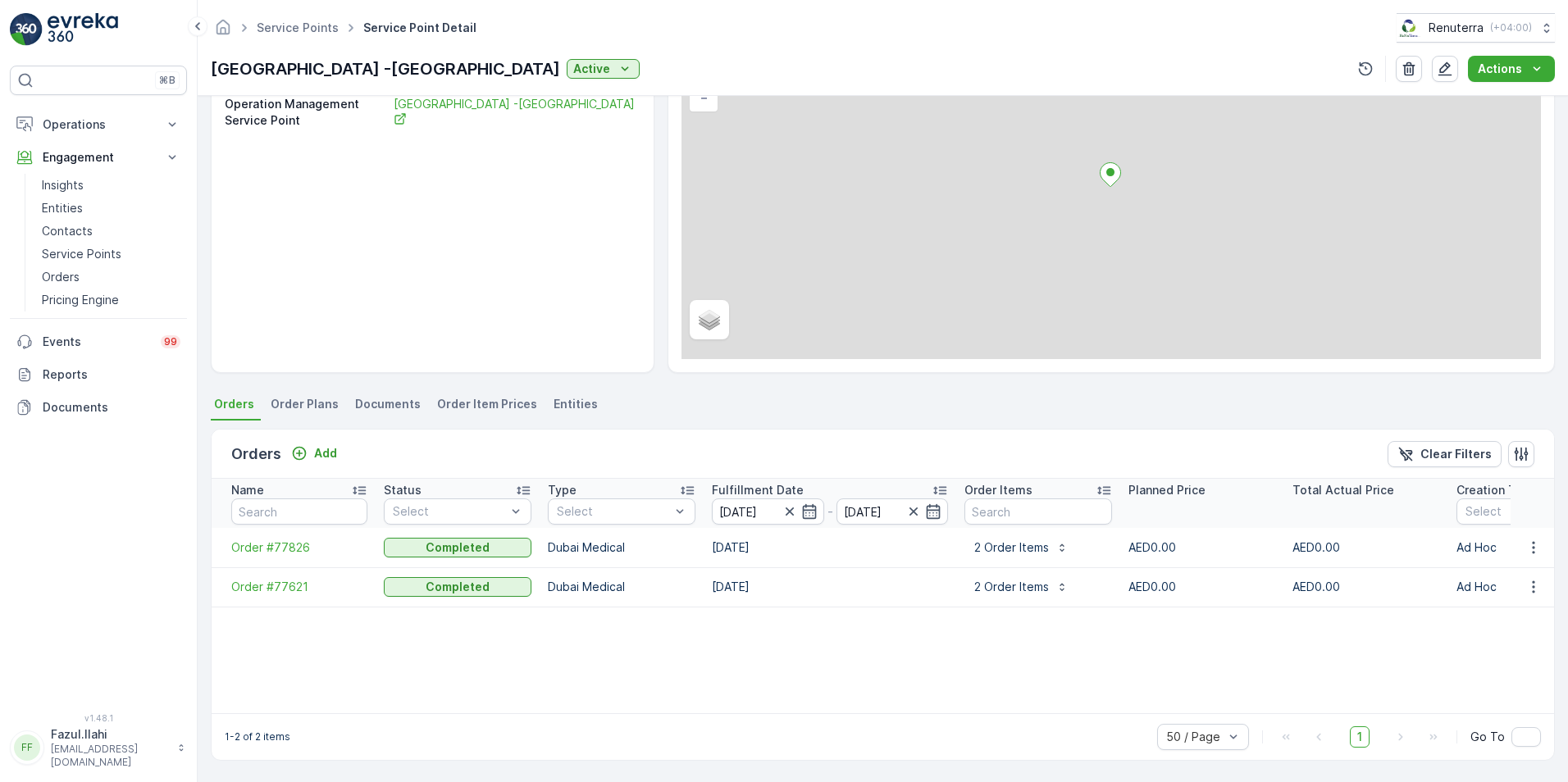
scroll to position [146, 0]
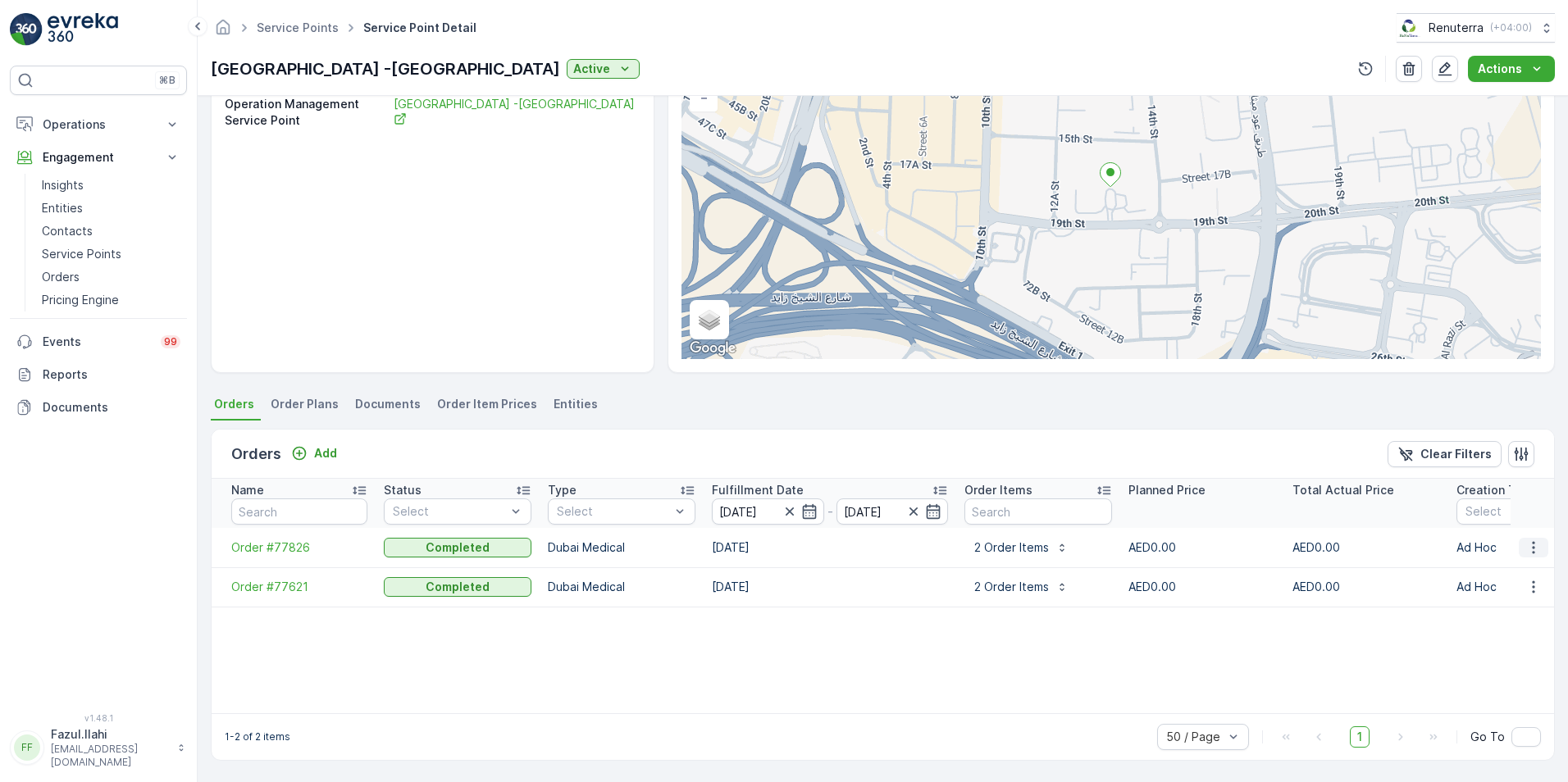
click at [1533, 552] on icon "button" at bounding box center [1533, 548] width 17 height 17
click at [1333, 664] on div "Name Status Select Type Select Fulfillment Date 23.07.2025 - 23.07.2025 Order I…" at bounding box center [882, 596] width 1342 height 234
click at [75, 255] on p "Service Points" at bounding box center [81, 255] width 79 height 17
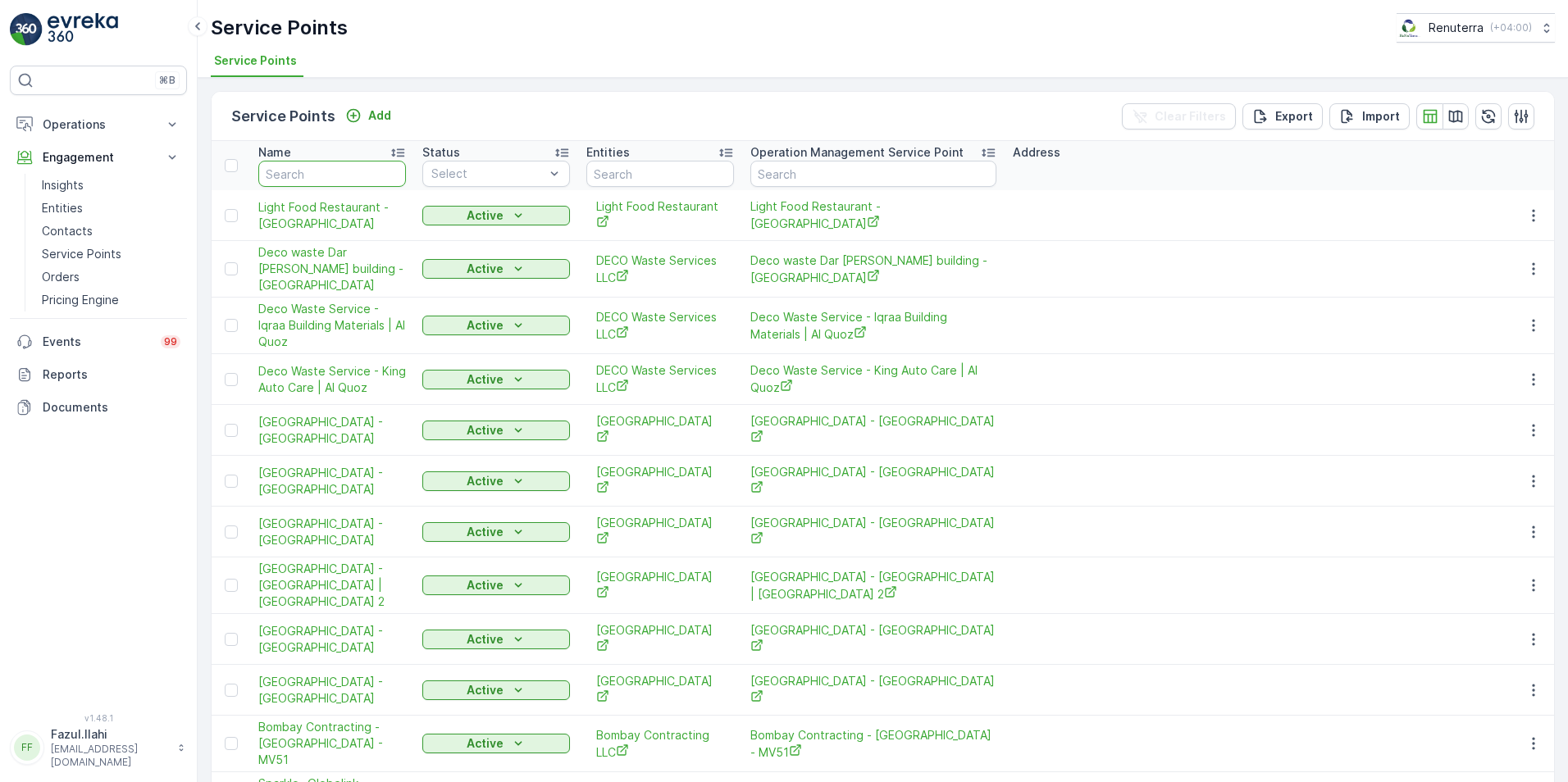
click at [318, 176] on input "text" at bounding box center [332, 173] width 147 height 26
type input "American"
click at [318, 176] on input "American" at bounding box center [332, 173] width 147 height 26
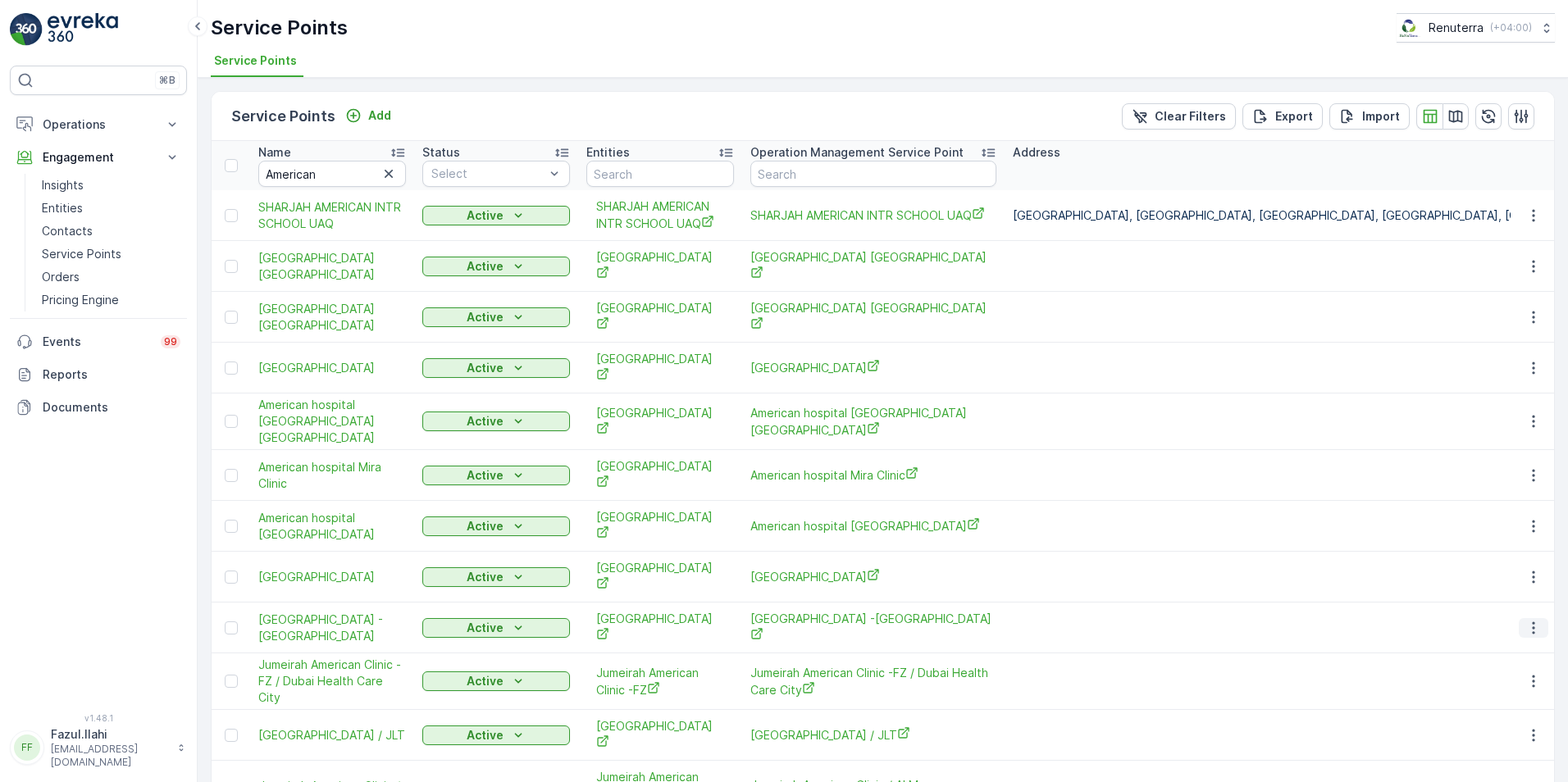
click at [1527, 620] on icon "button" at bounding box center [1533, 628] width 17 height 17
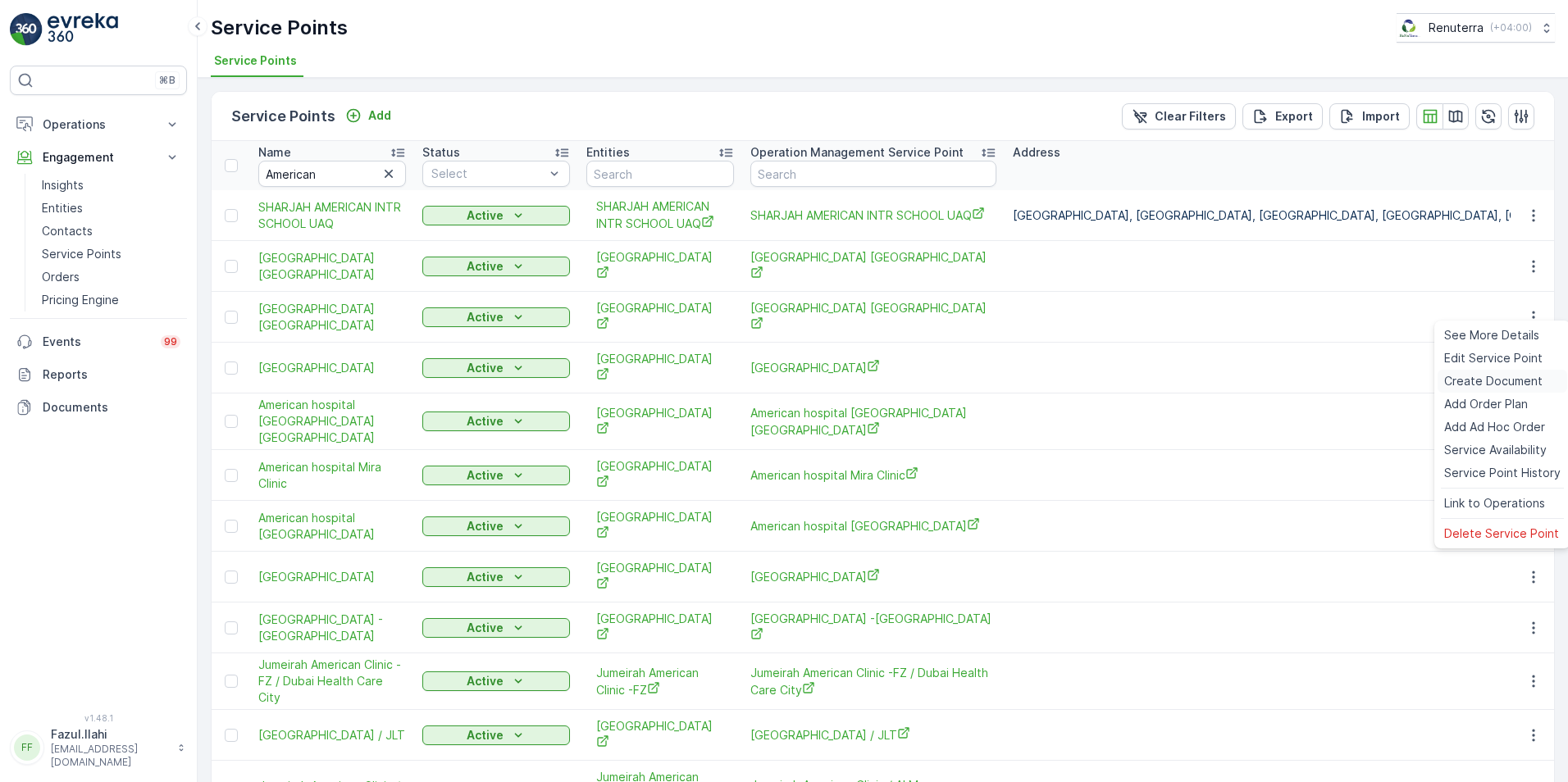
click at [1492, 381] on span "Create Document" at bounding box center [1492, 382] width 99 height 17
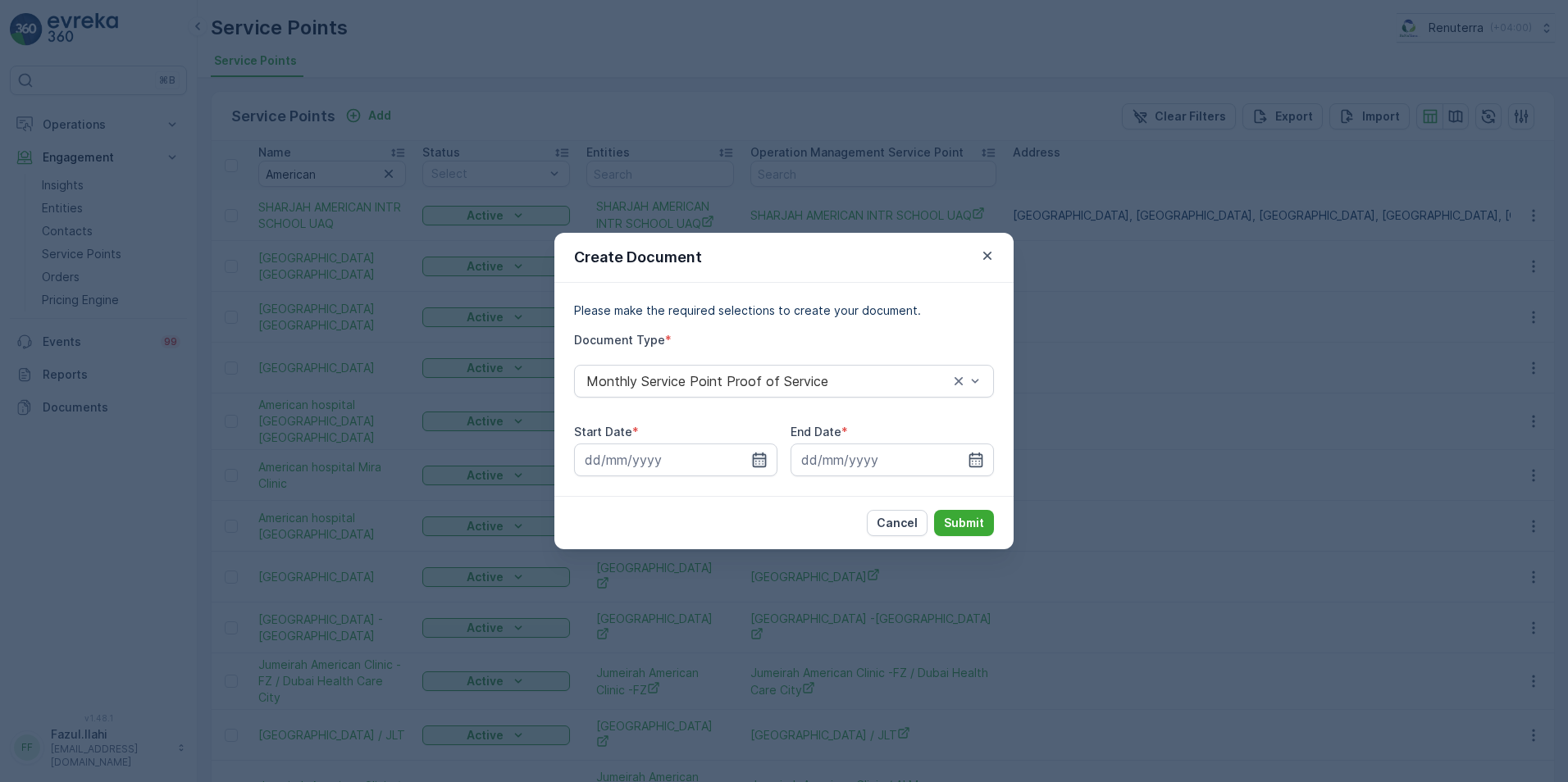
click at [752, 457] on icon "button" at bounding box center [759, 460] width 14 height 15
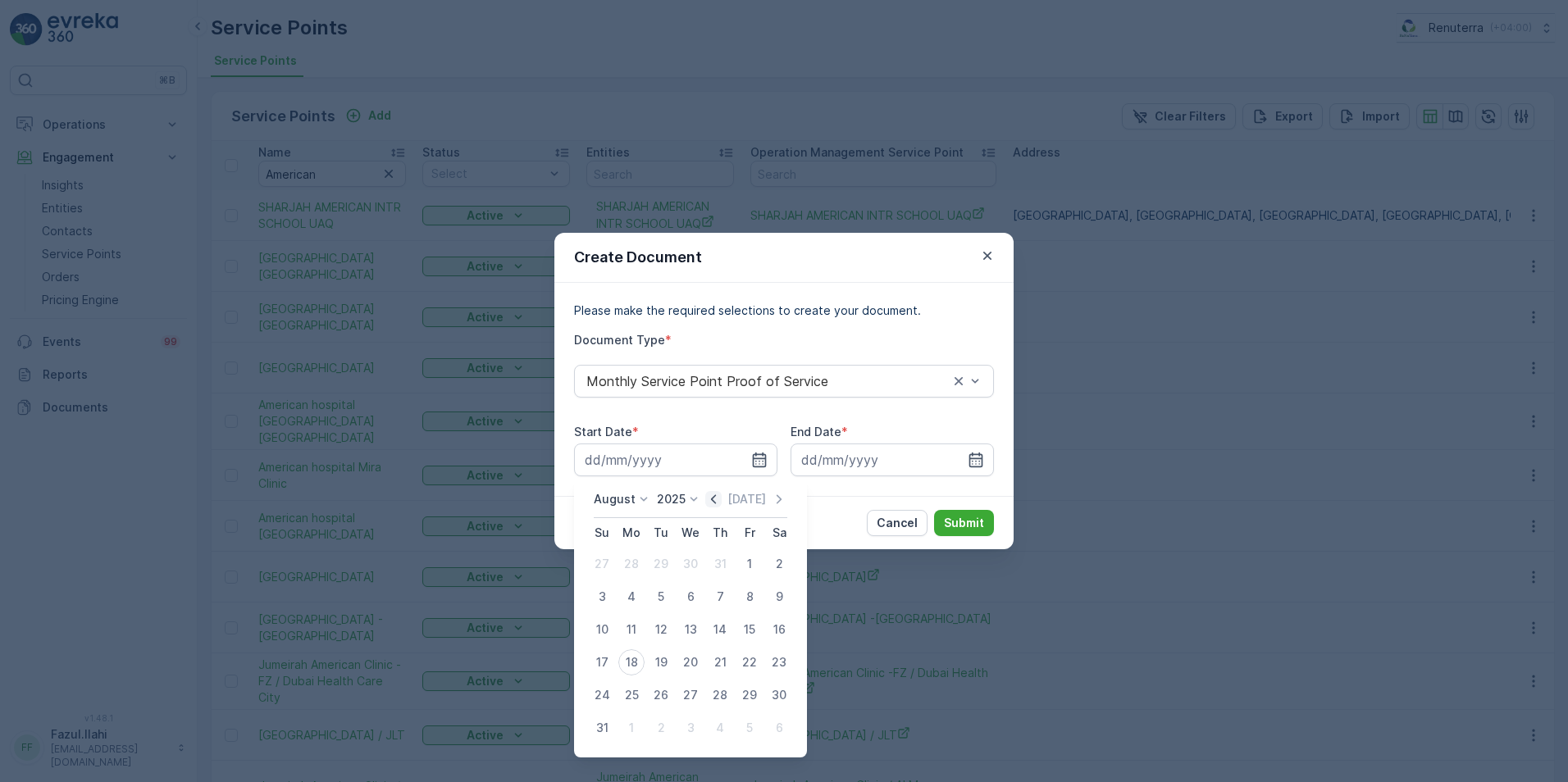
click at [715, 499] on icon "button" at bounding box center [713, 500] width 17 height 17
click at [687, 660] on div "23" at bounding box center [690, 662] width 26 height 26
type input "23.07.2025"
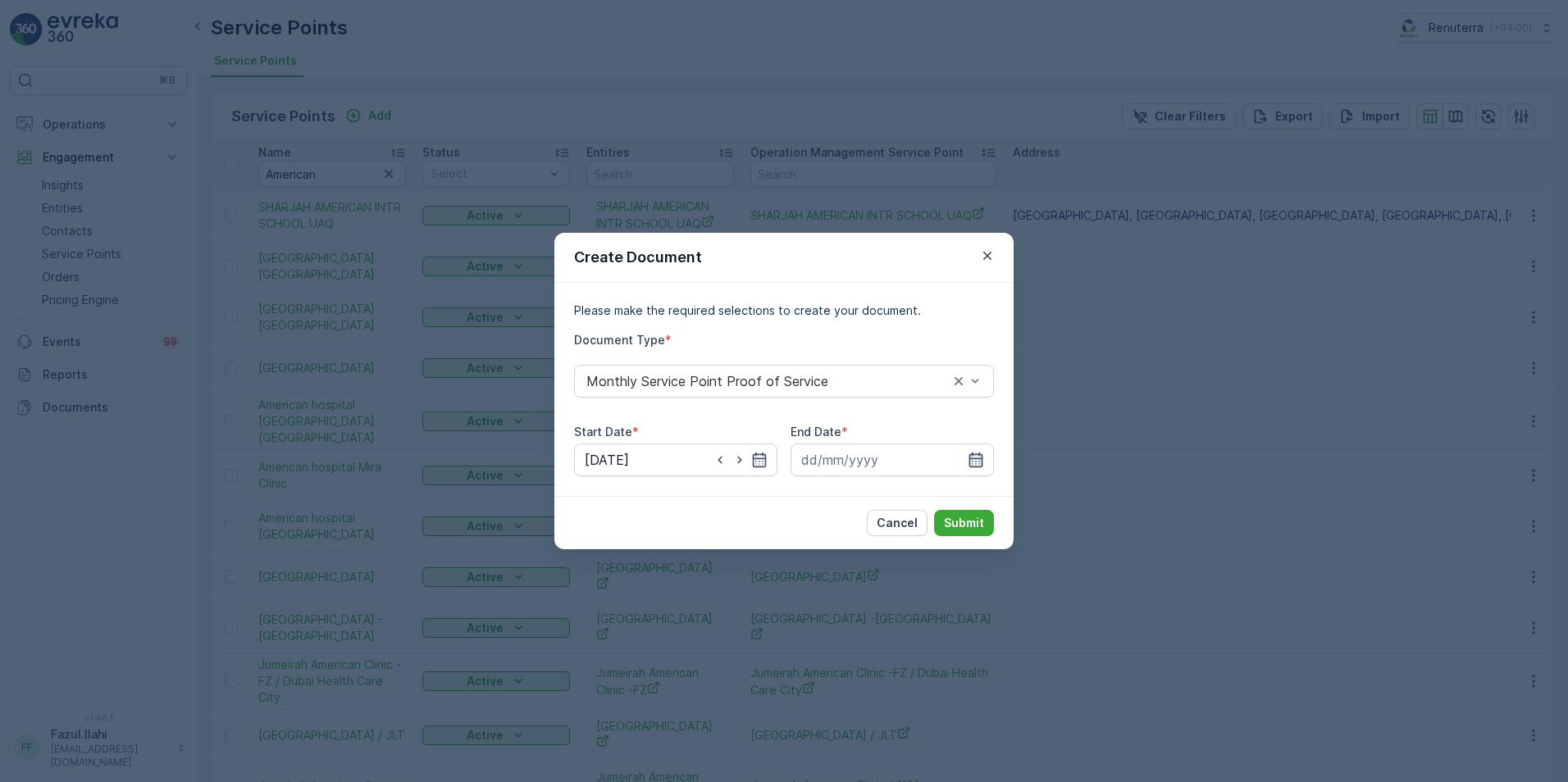
click at [981, 458] on icon "button" at bounding box center [975, 460] width 14 height 15
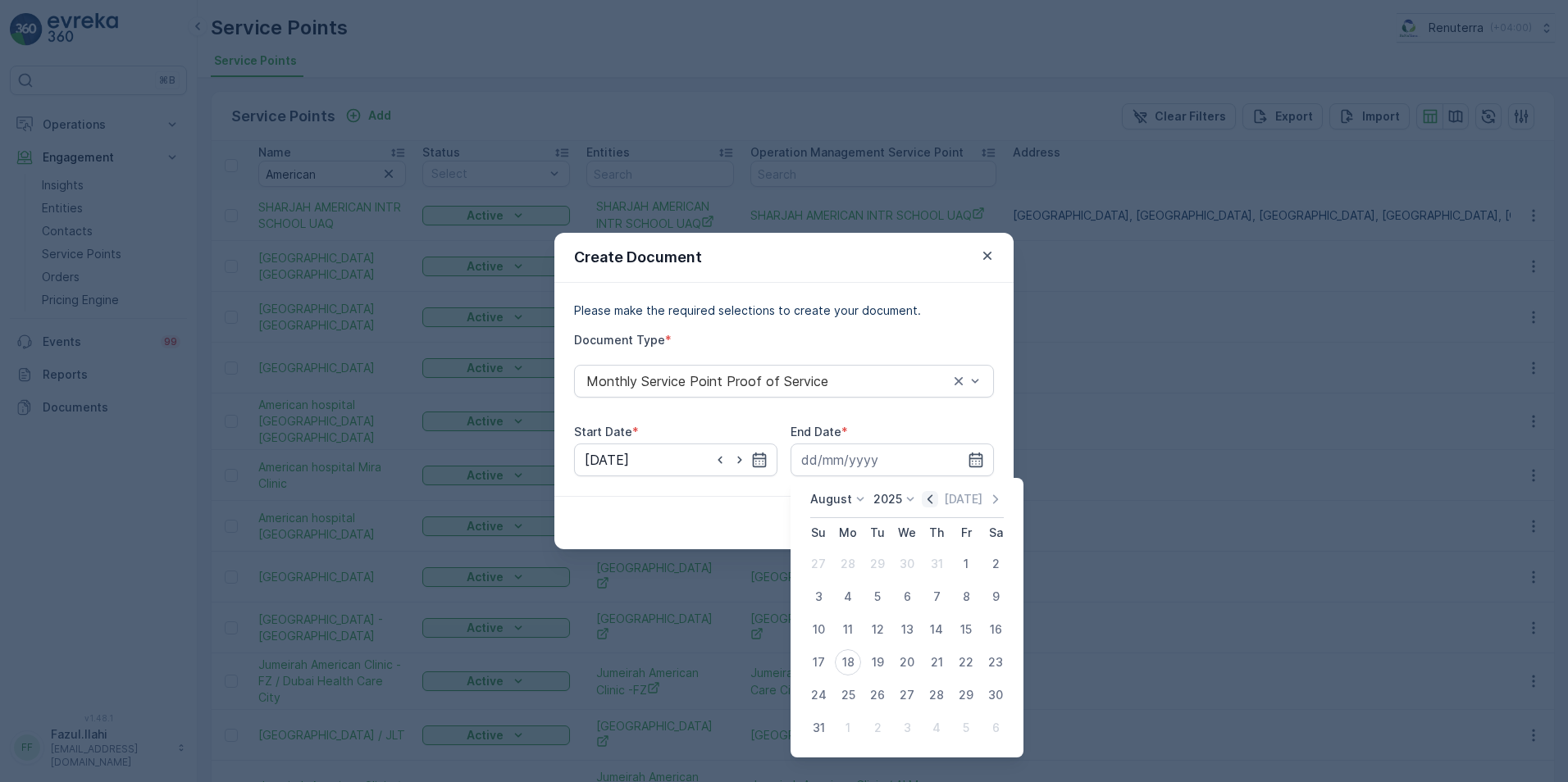
click at [933, 506] on icon "button" at bounding box center [930, 500] width 17 height 17
click at [903, 672] on div "23" at bounding box center [906, 662] width 26 height 26
type input "23.07.2025"
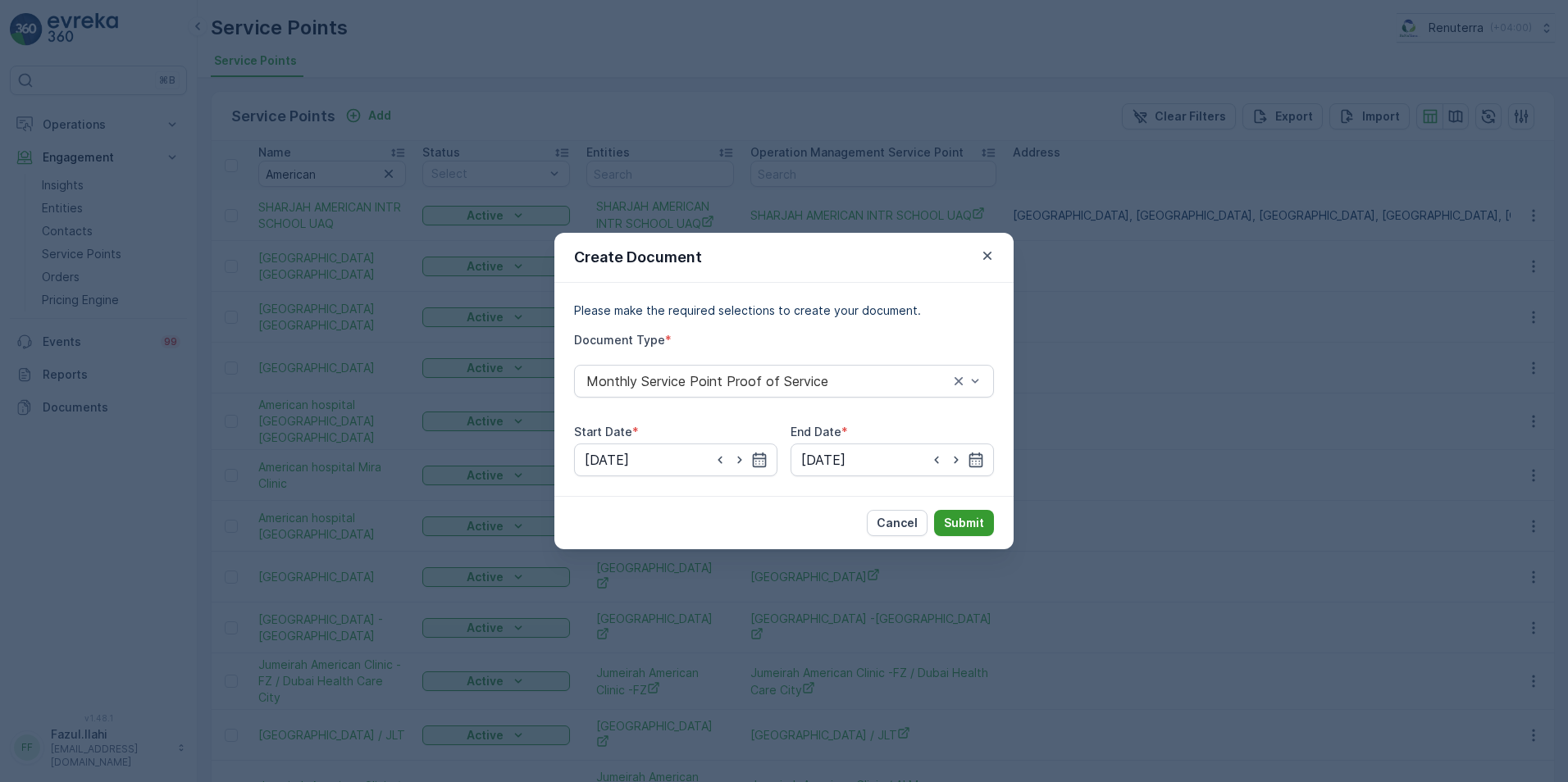
click at [955, 524] on p "Submit" at bounding box center [964, 524] width 41 height 17
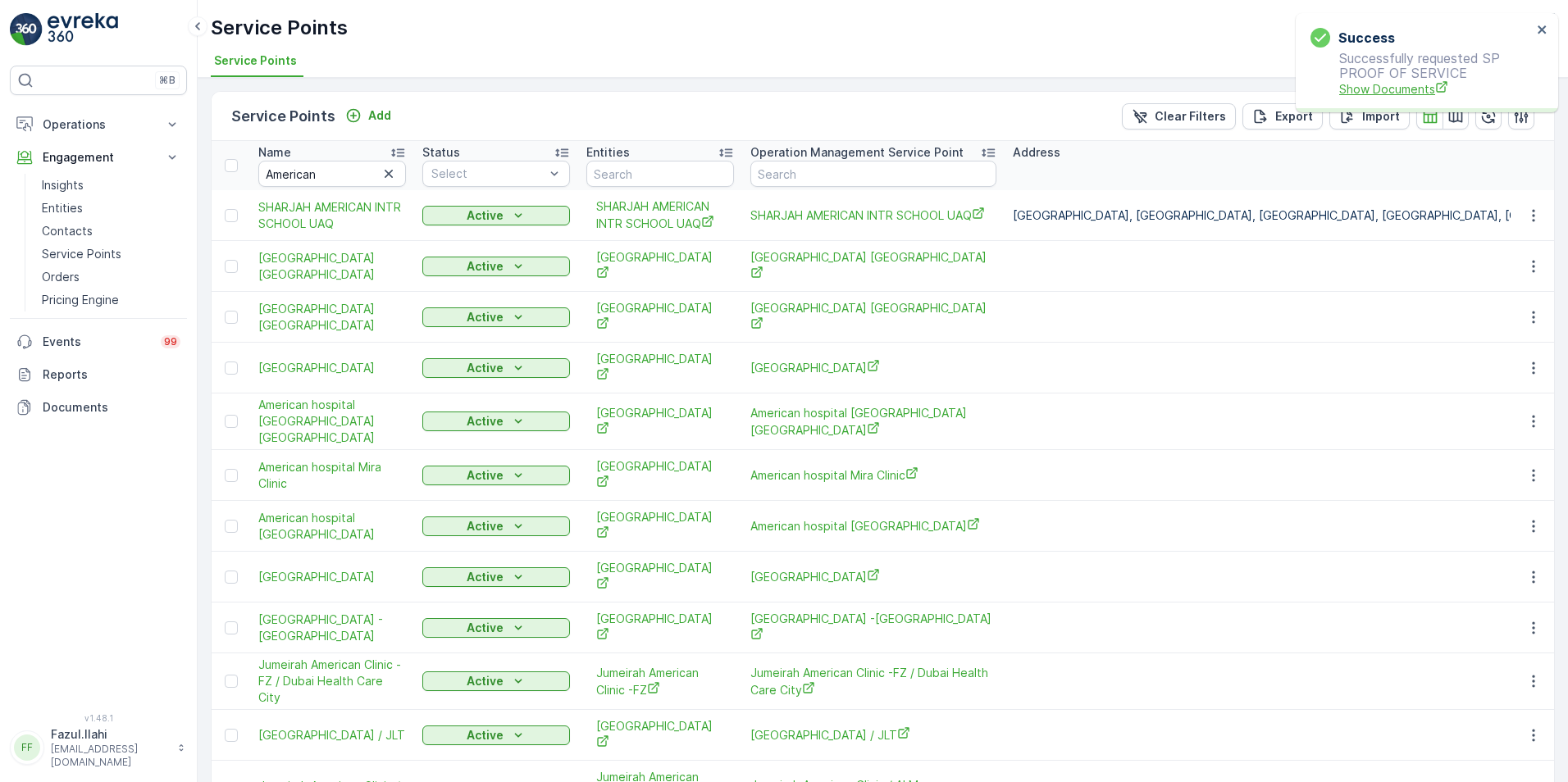
click at [1397, 90] on span "Show Documents" at bounding box center [1434, 89] width 193 height 18
click at [1534, 620] on icon "button" at bounding box center [1533, 628] width 17 height 17
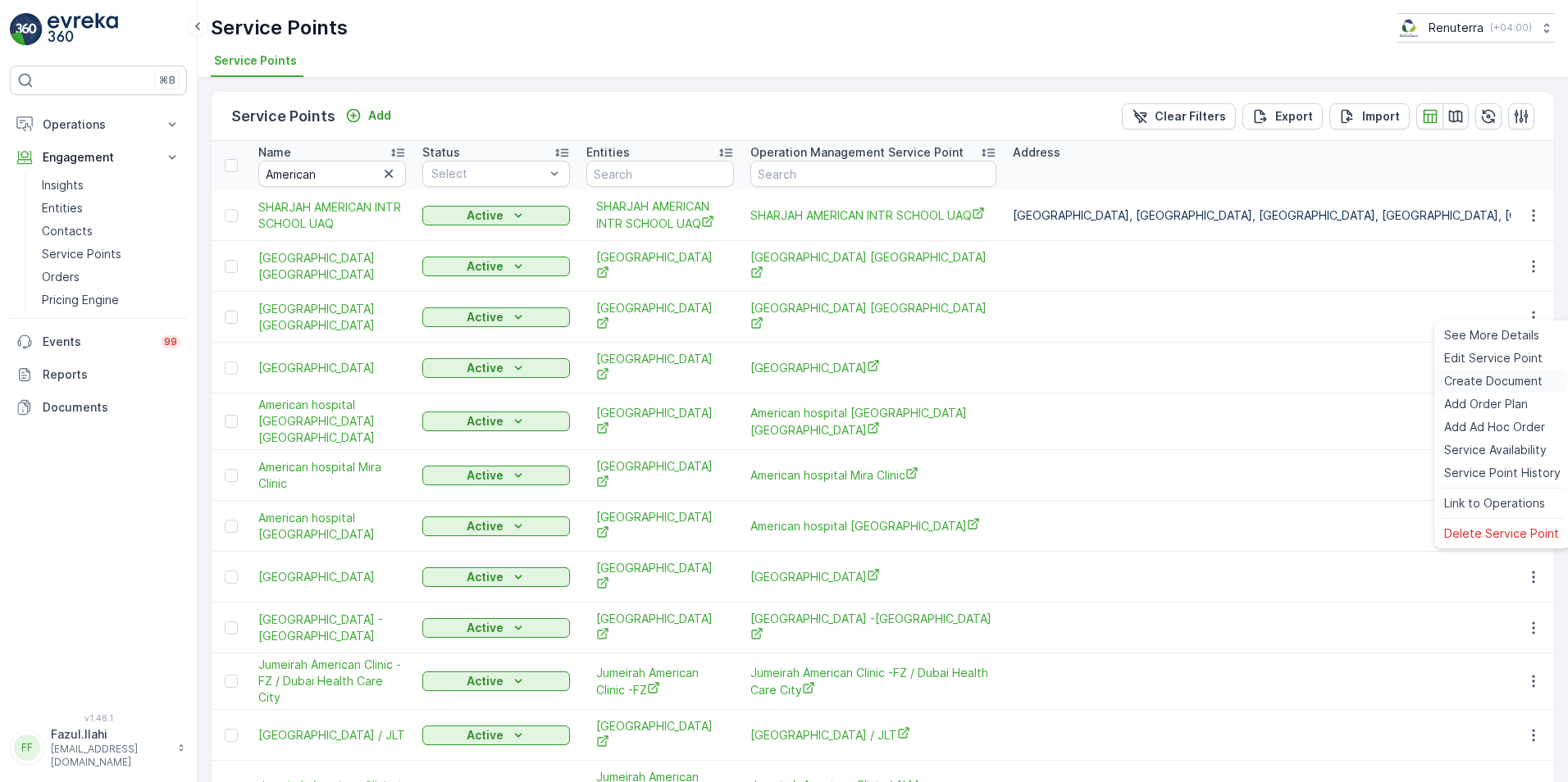
click at [1478, 379] on span "Create Document" at bounding box center [1492, 382] width 99 height 17
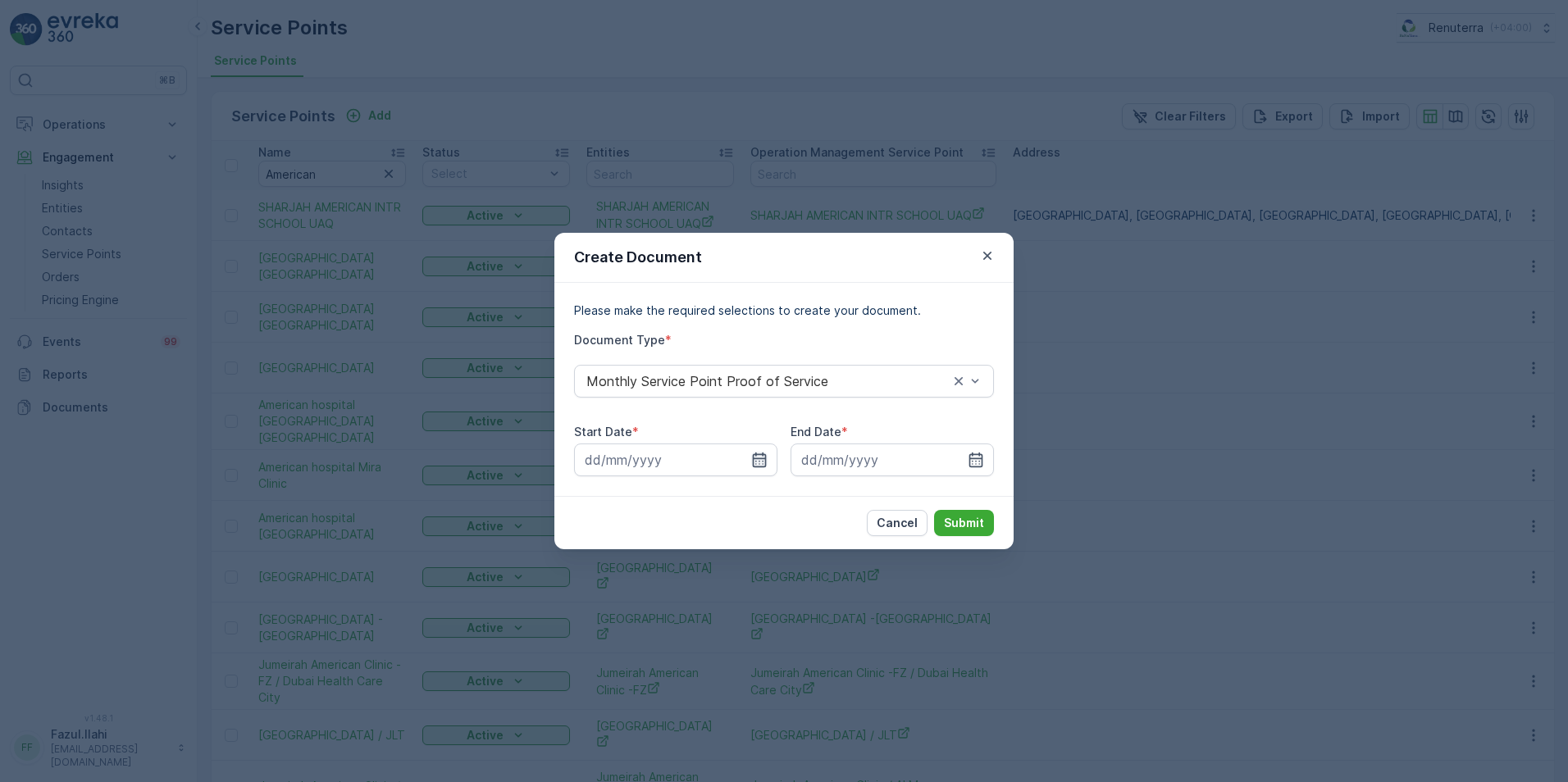
click at [754, 455] on icon "button" at bounding box center [759, 460] width 14 height 15
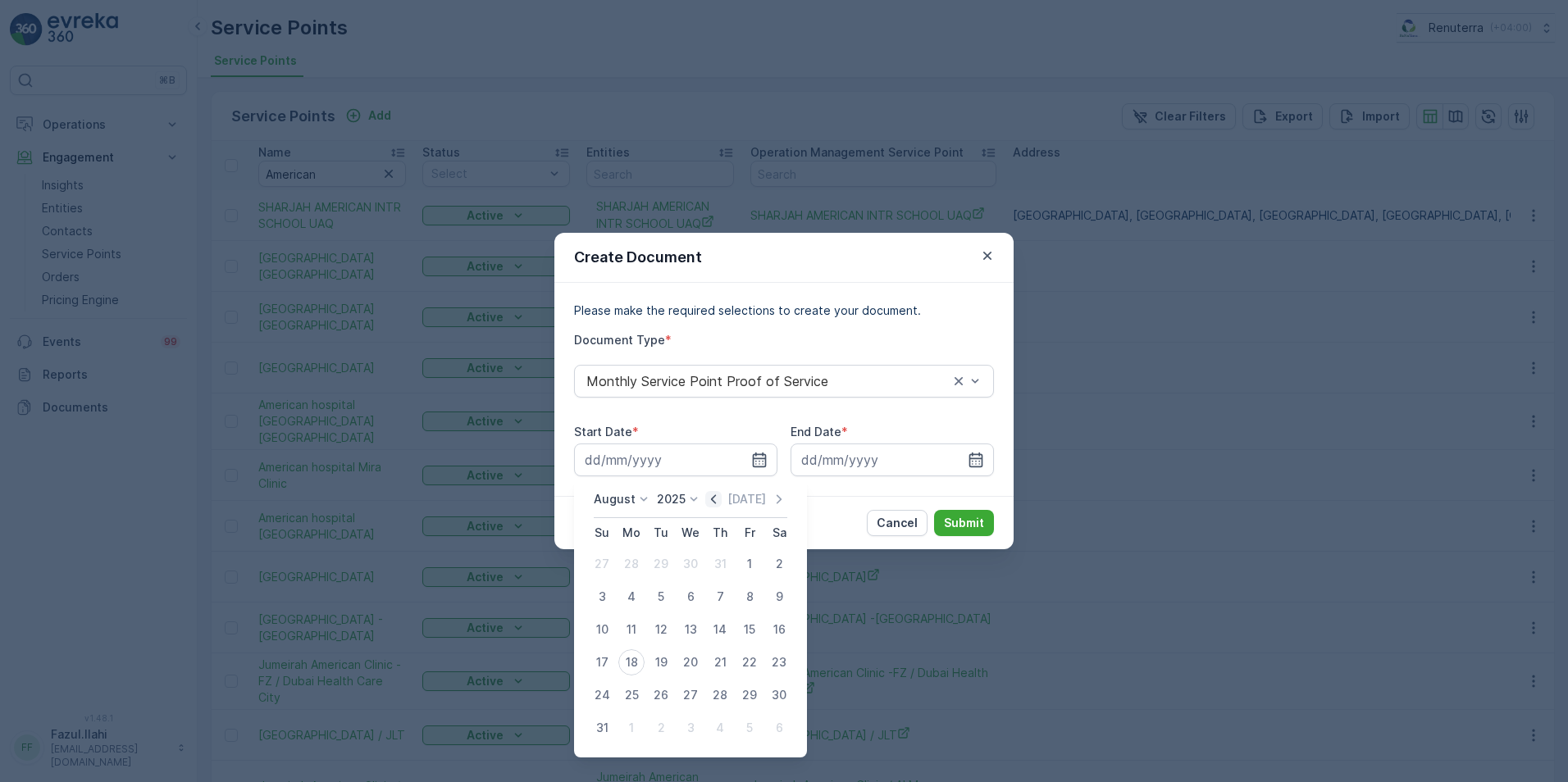
click at [715, 499] on icon "button" at bounding box center [713, 499] width 5 height 9
click at [715, 664] on div "24" at bounding box center [720, 662] width 26 height 26
type input "24.07.2025"
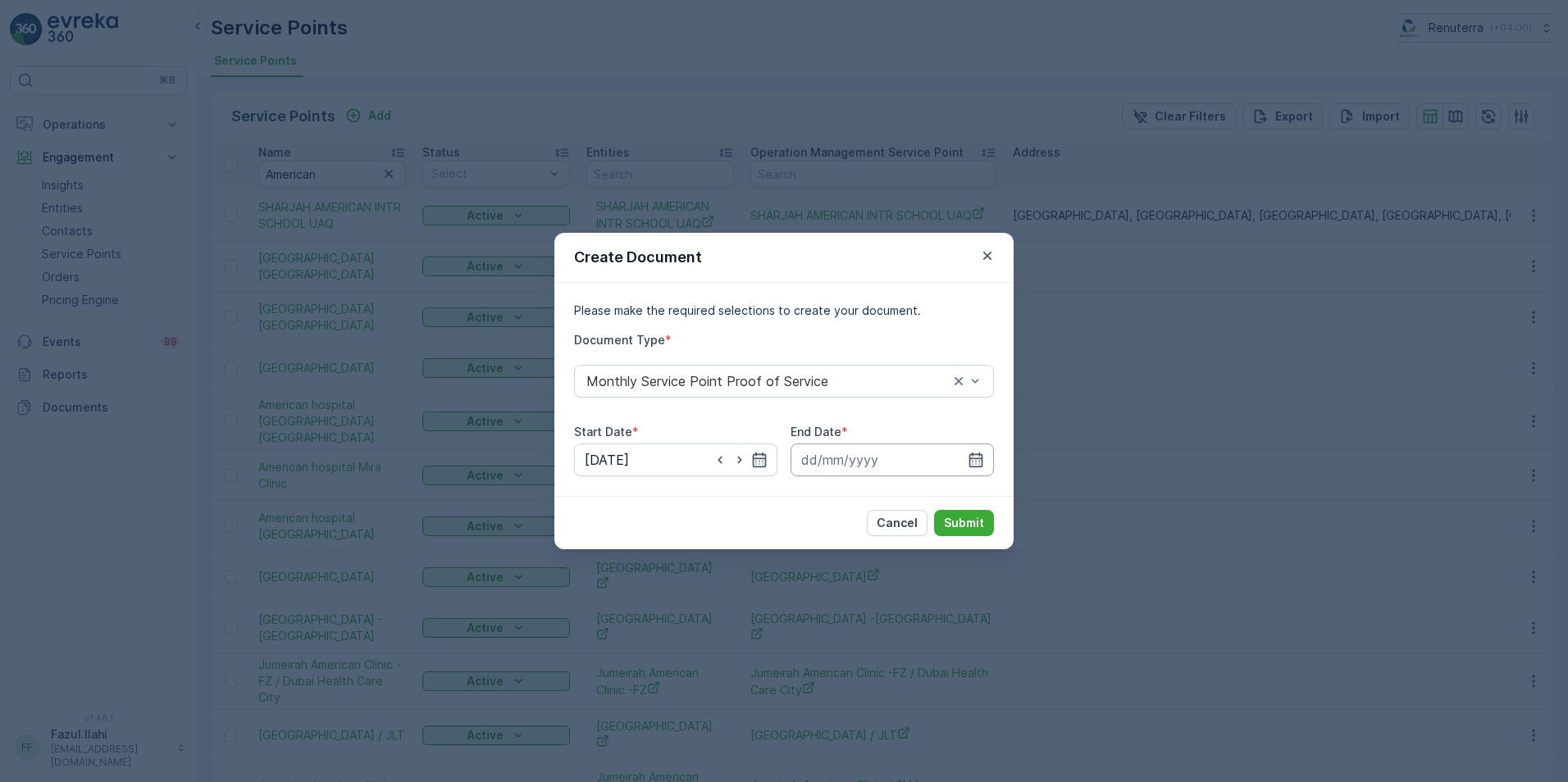
click at [964, 453] on input at bounding box center [891, 460] width 204 height 33
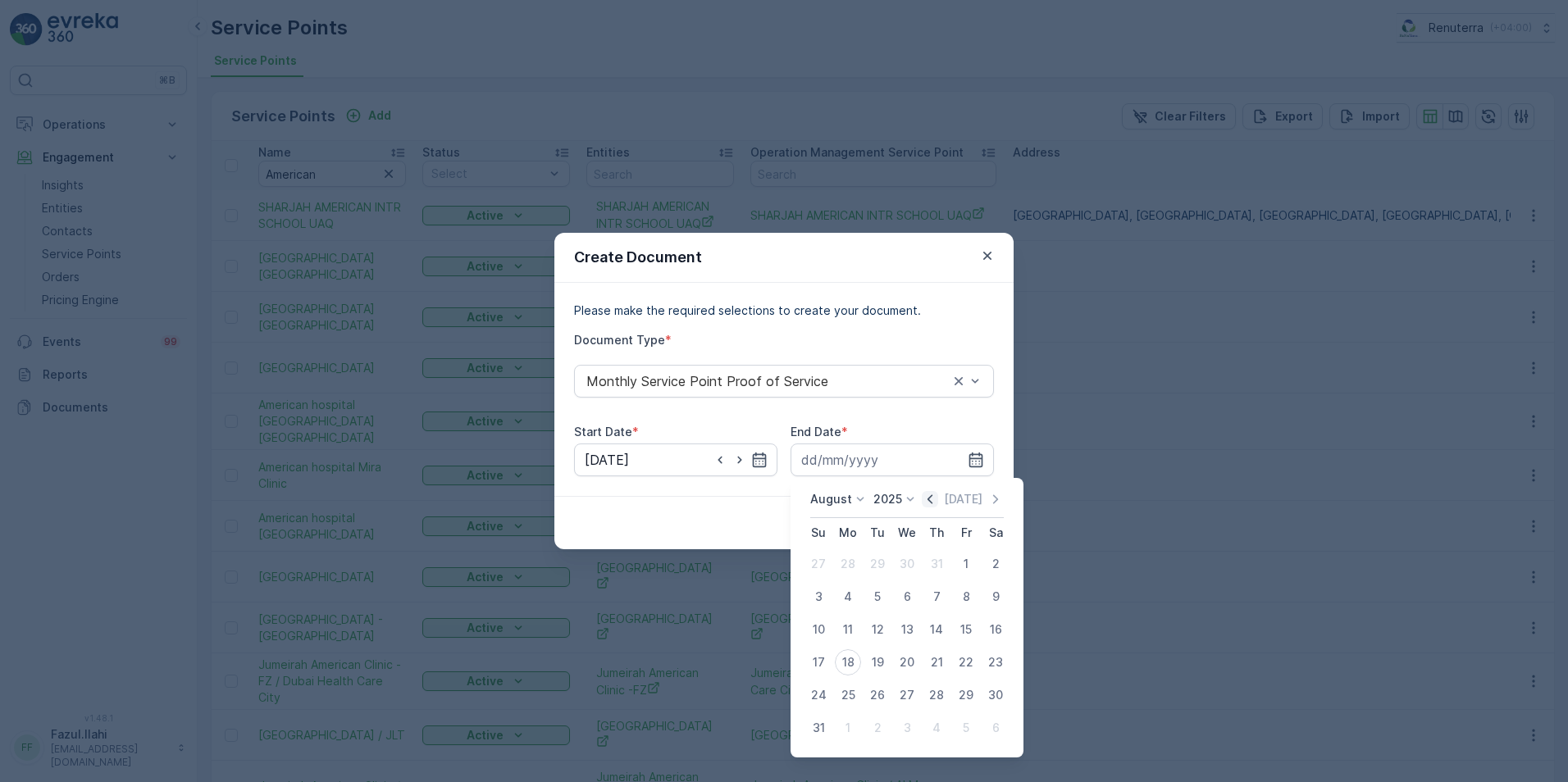
click at [937, 496] on icon "button" at bounding box center [930, 500] width 17 height 17
click at [937, 665] on div "24" at bounding box center [936, 662] width 26 height 26
type input "24.07.2025"
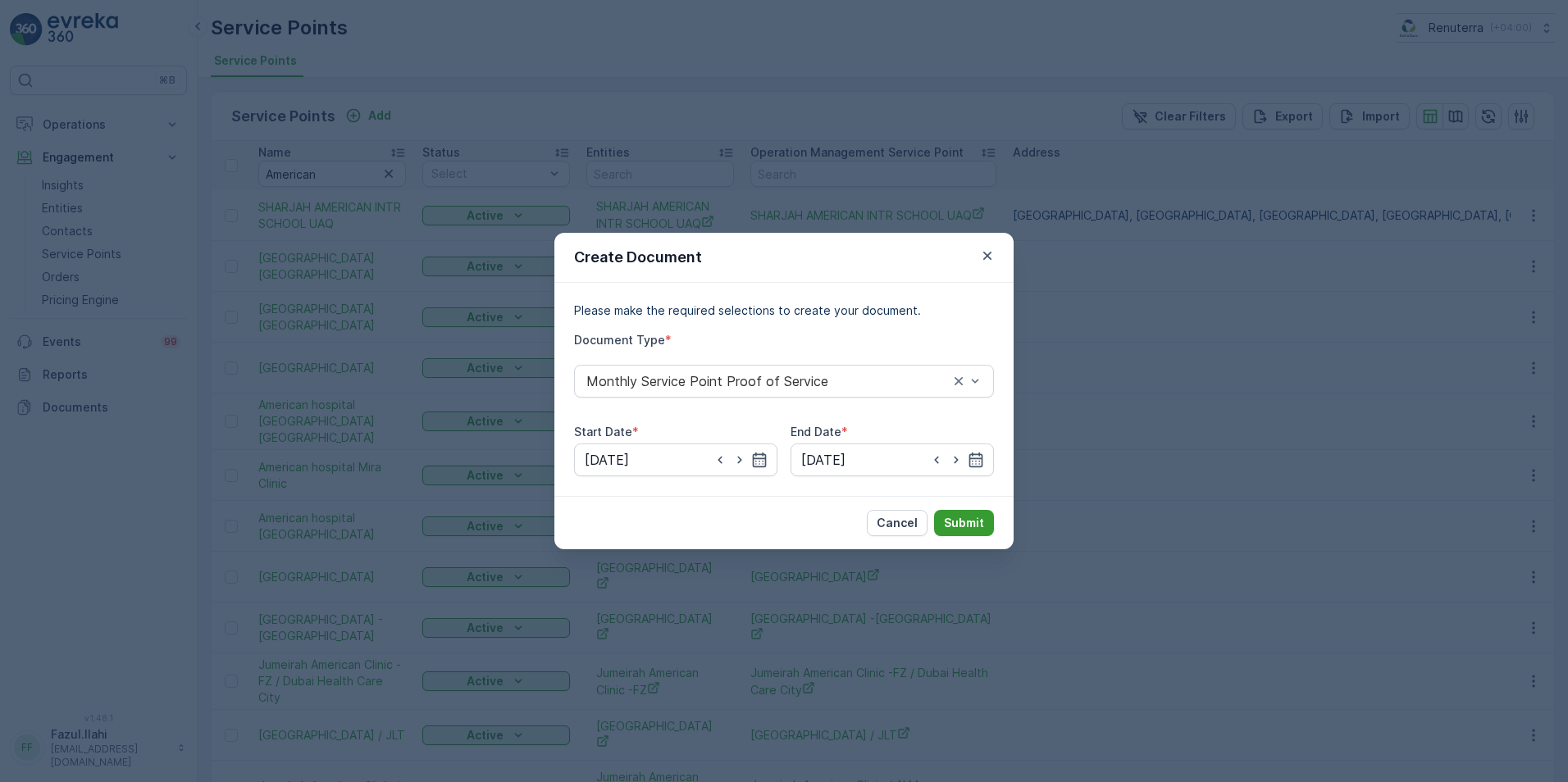
click at [967, 518] on p "Submit" at bounding box center [964, 524] width 41 height 17
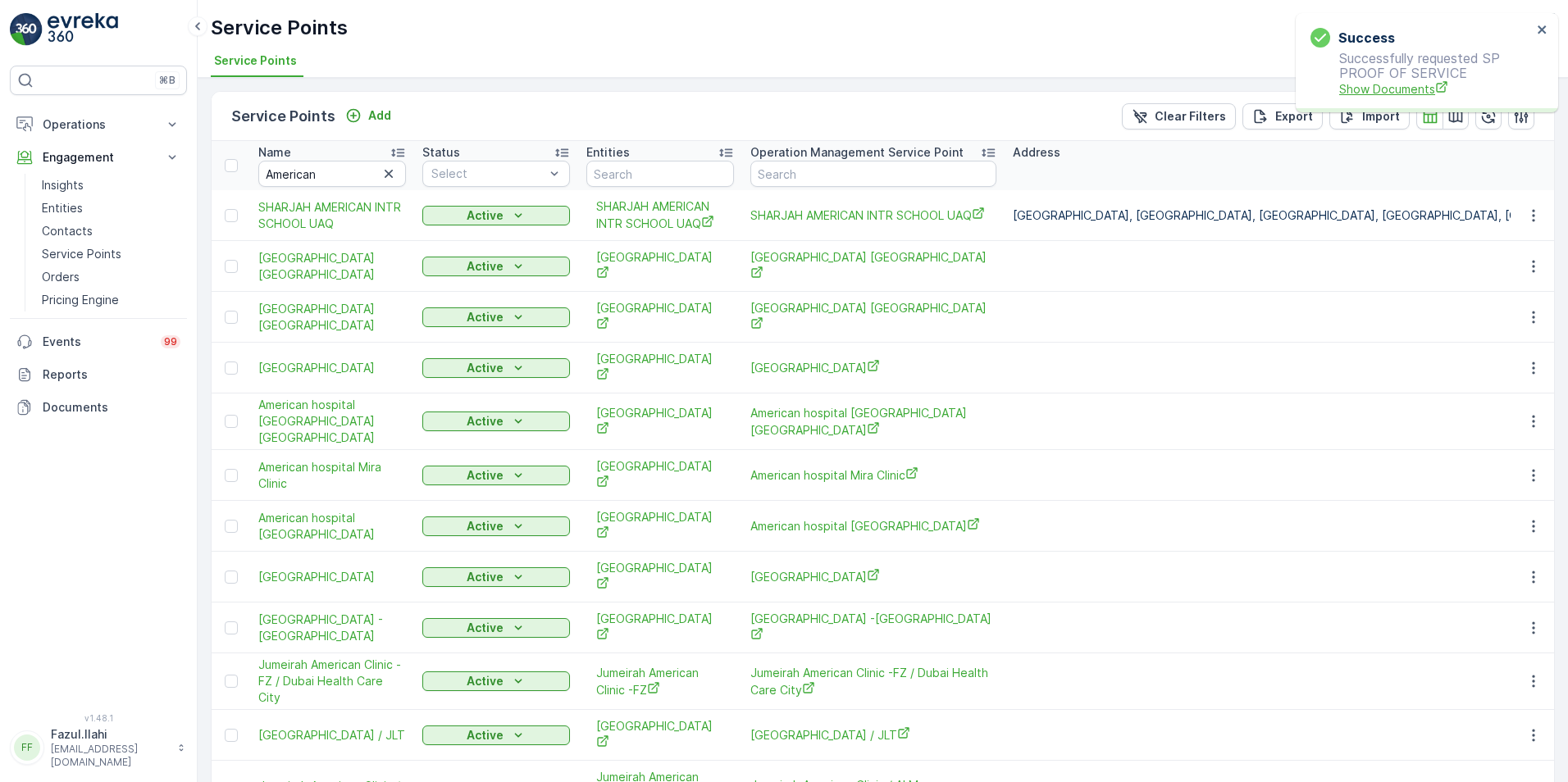
click at [1395, 85] on span "Show Documents" at bounding box center [1434, 89] width 193 height 18
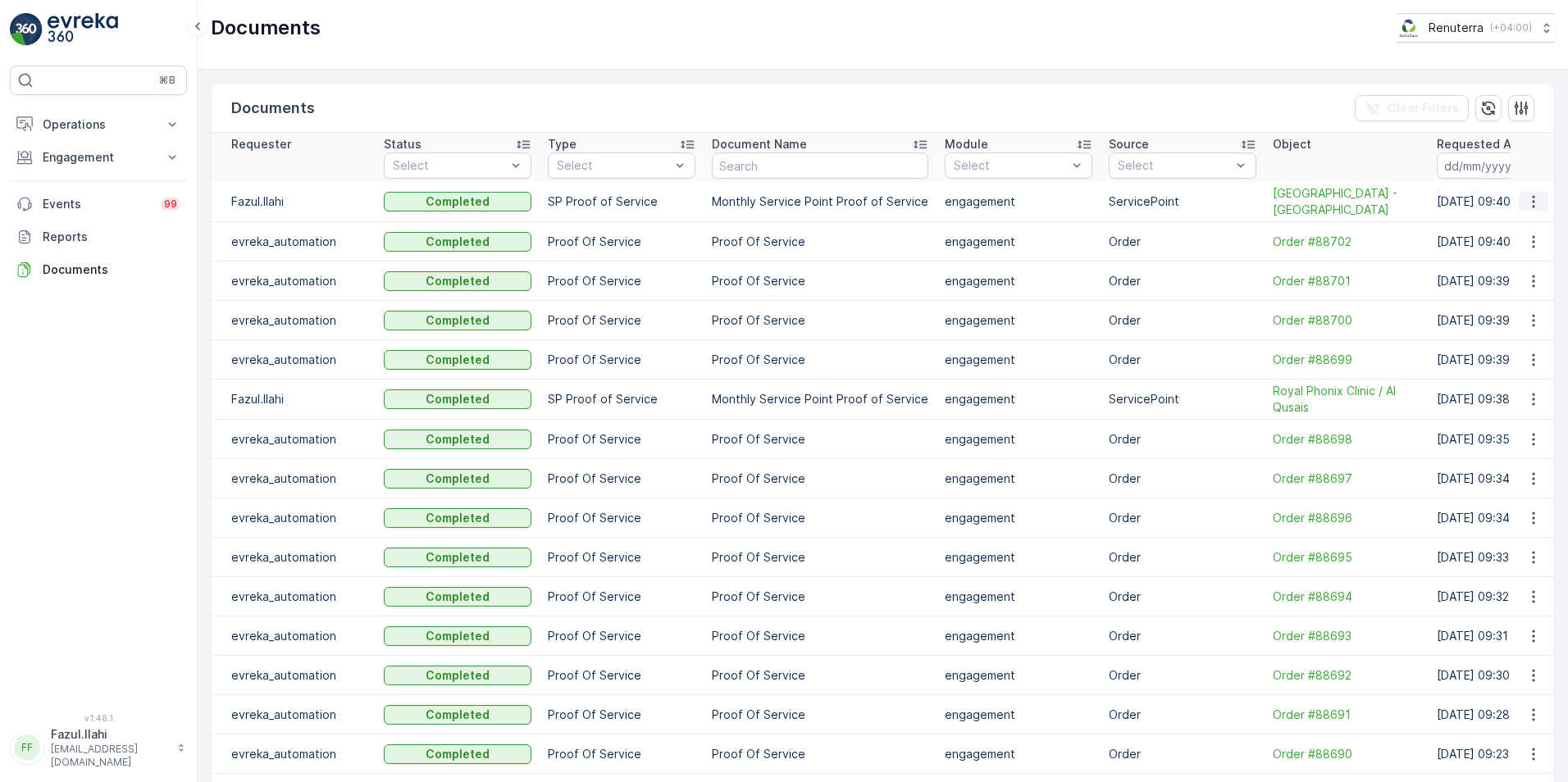
click at [1527, 196] on icon "button" at bounding box center [1533, 202] width 17 height 17
click at [1516, 231] on span "See Details" at bounding box center [1528, 227] width 63 height 17
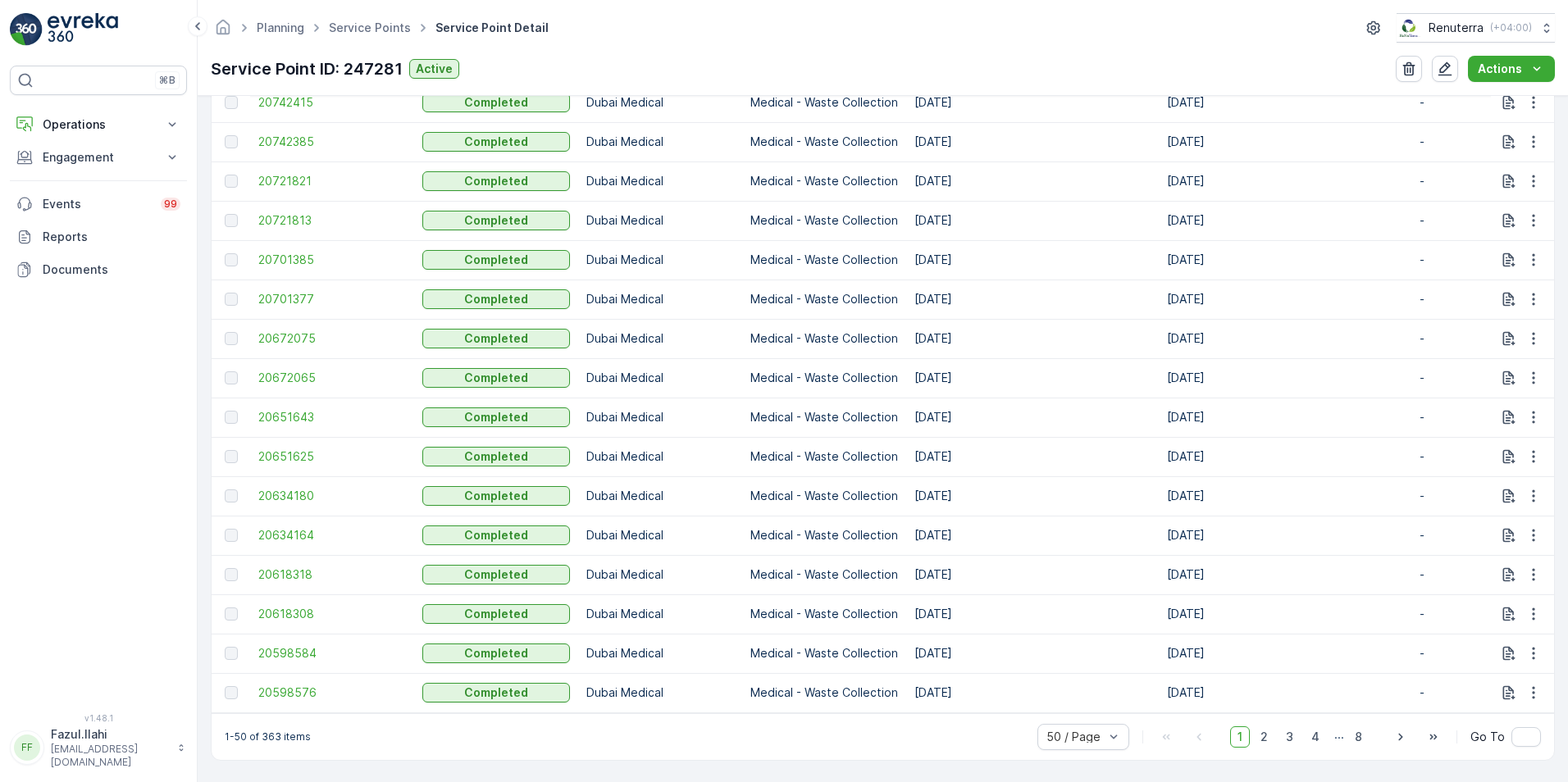
scroll to position [1941, 0]
click at [1262, 737] on span "2" at bounding box center [1264, 737] width 22 height 21
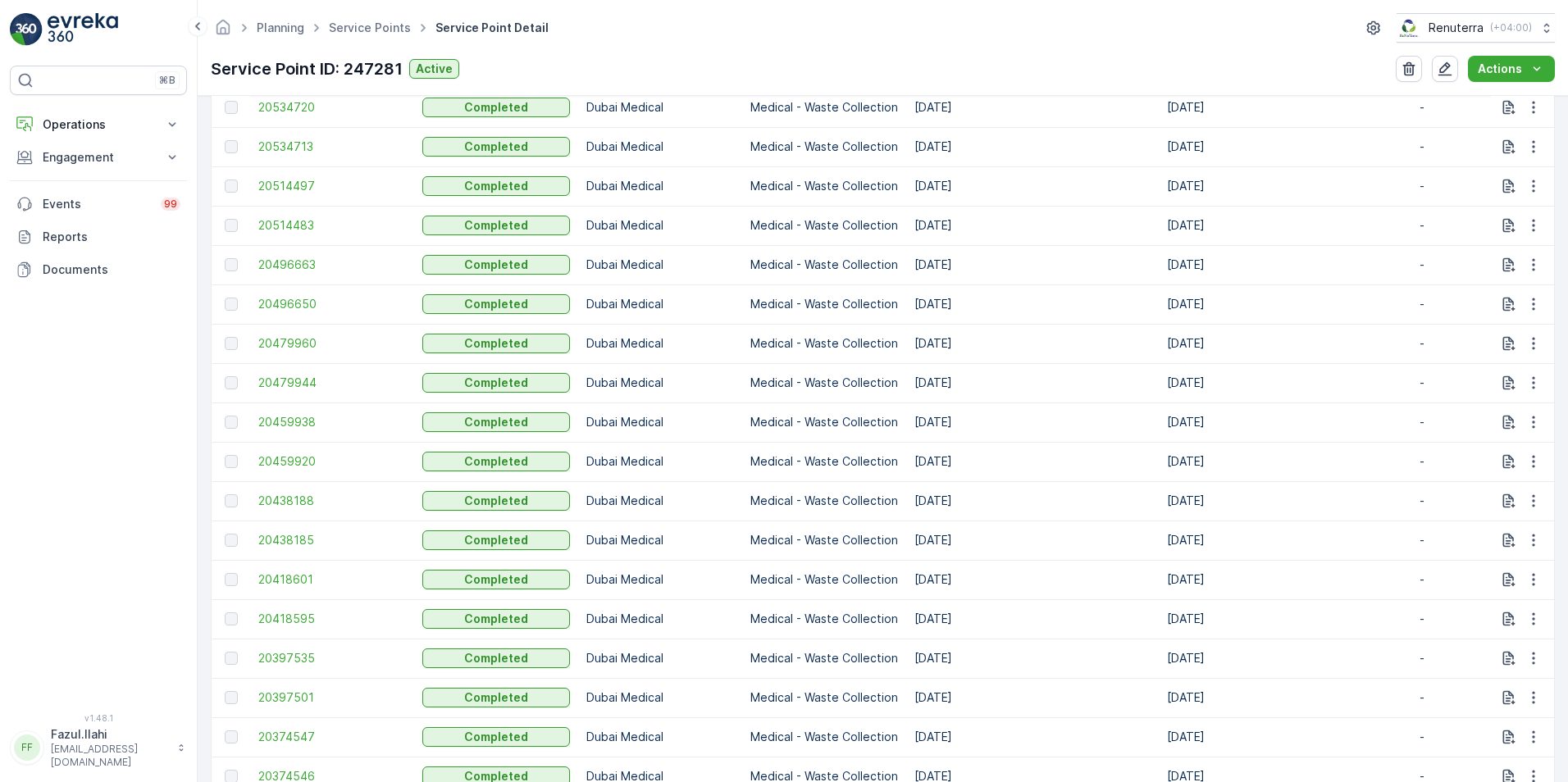
scroll to position [705, 0]
click at [1527, 504] on icon "button" at bounding box center [1533, 504] width 17 height 17
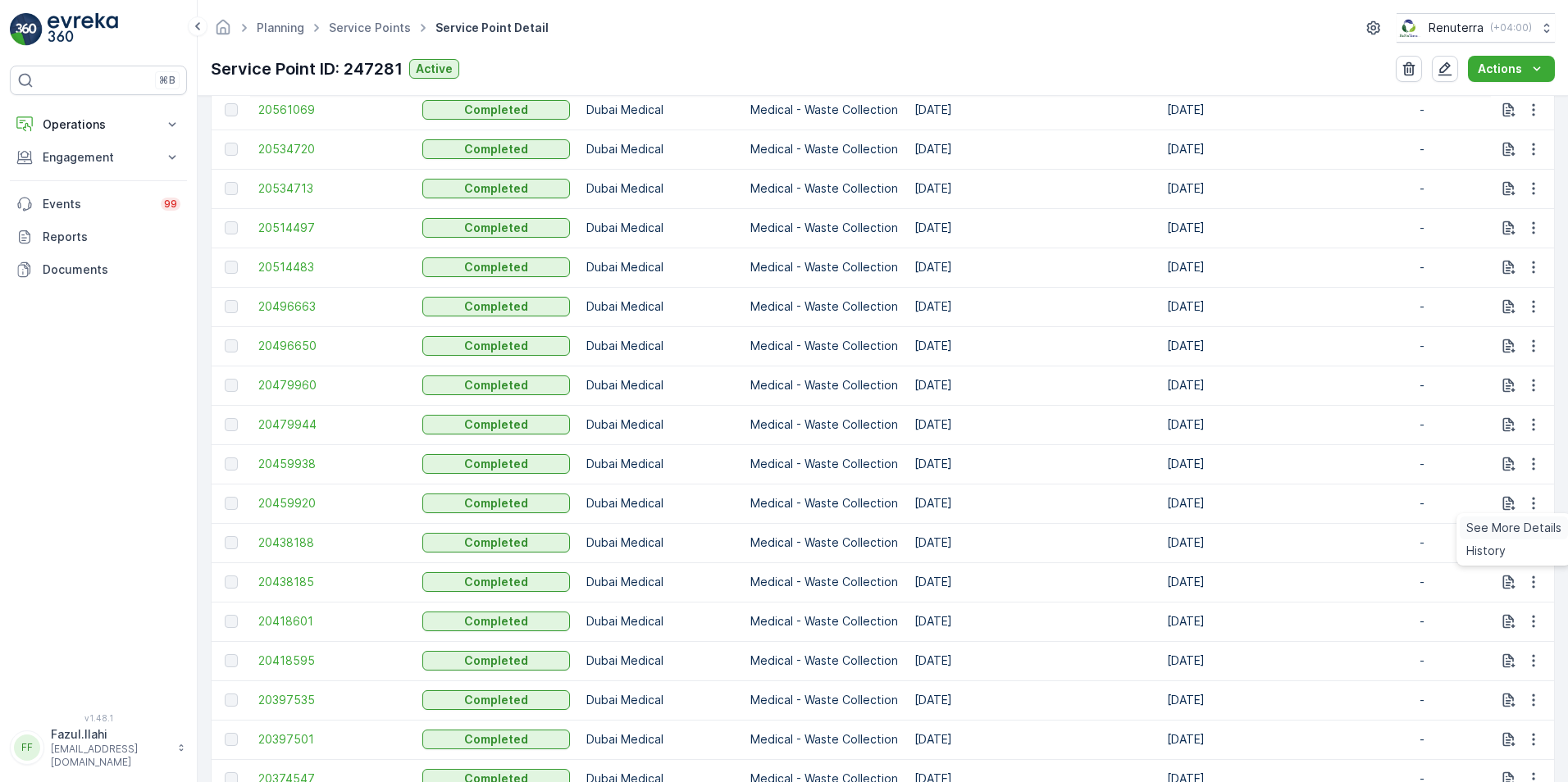
click at [1513, 530] on span "See More Details" at bounding box center [1513, 528] width 95 height 17
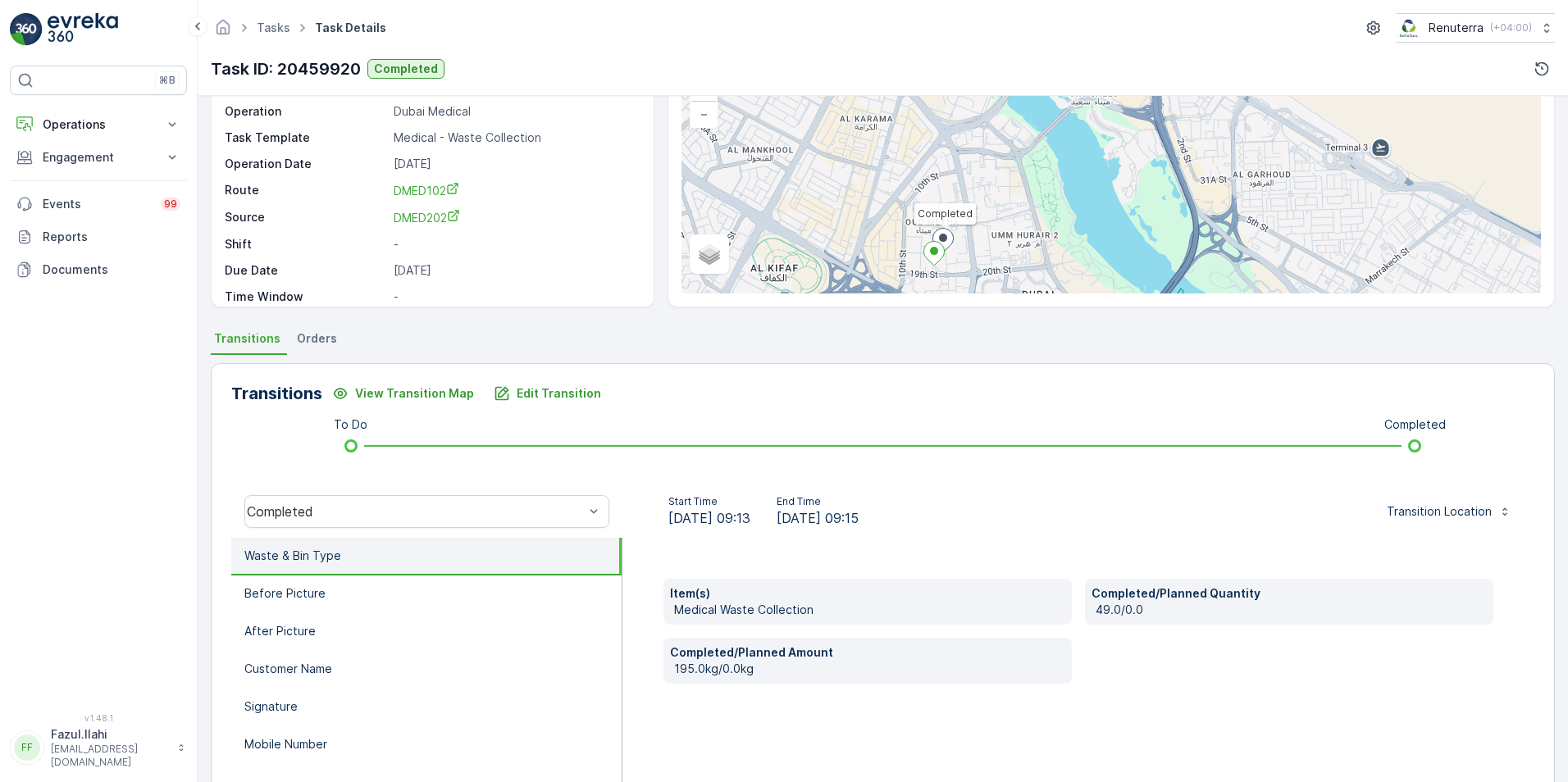
scroll to position [164, 0]
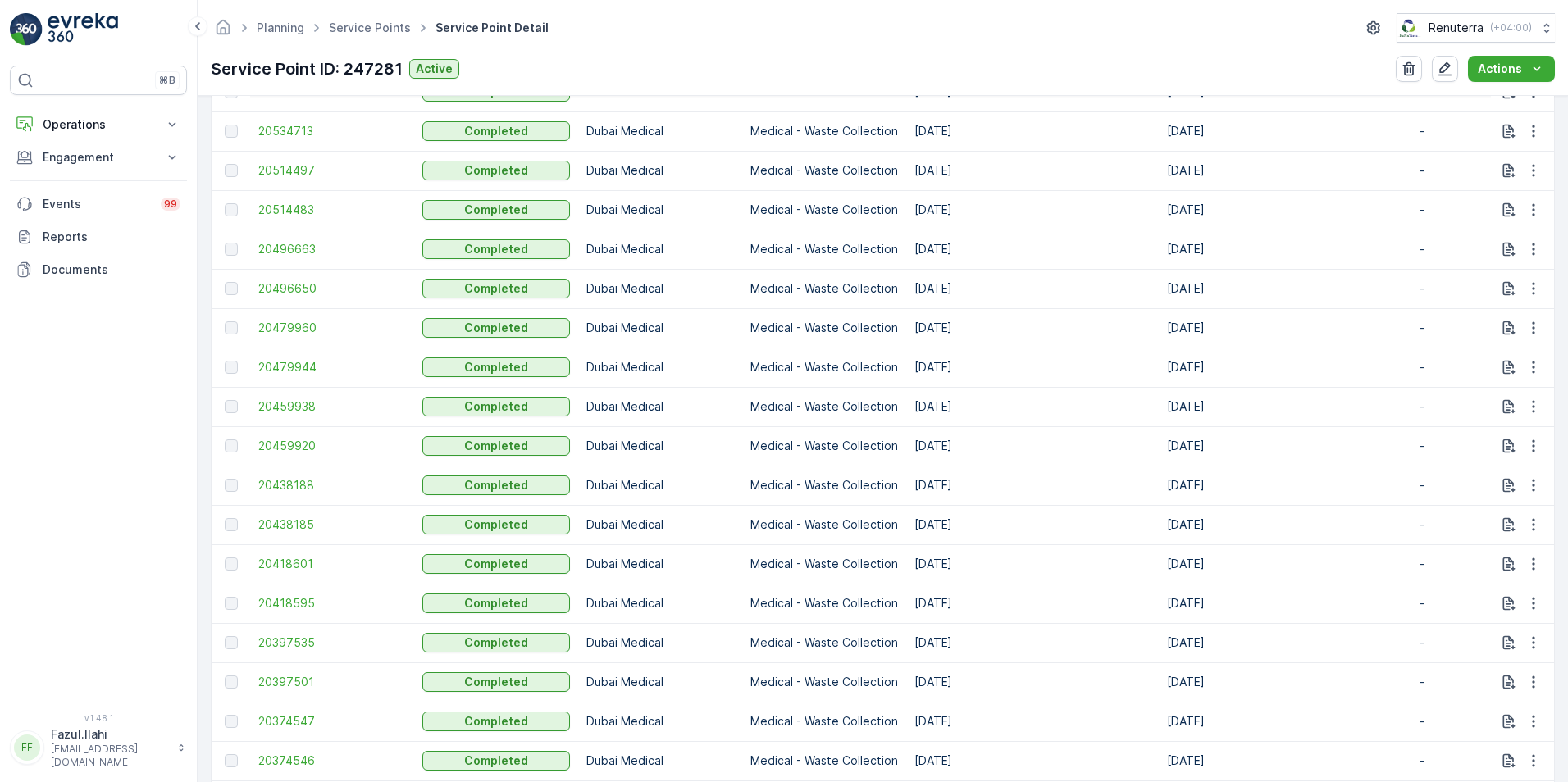
scroll to position [738, 0]
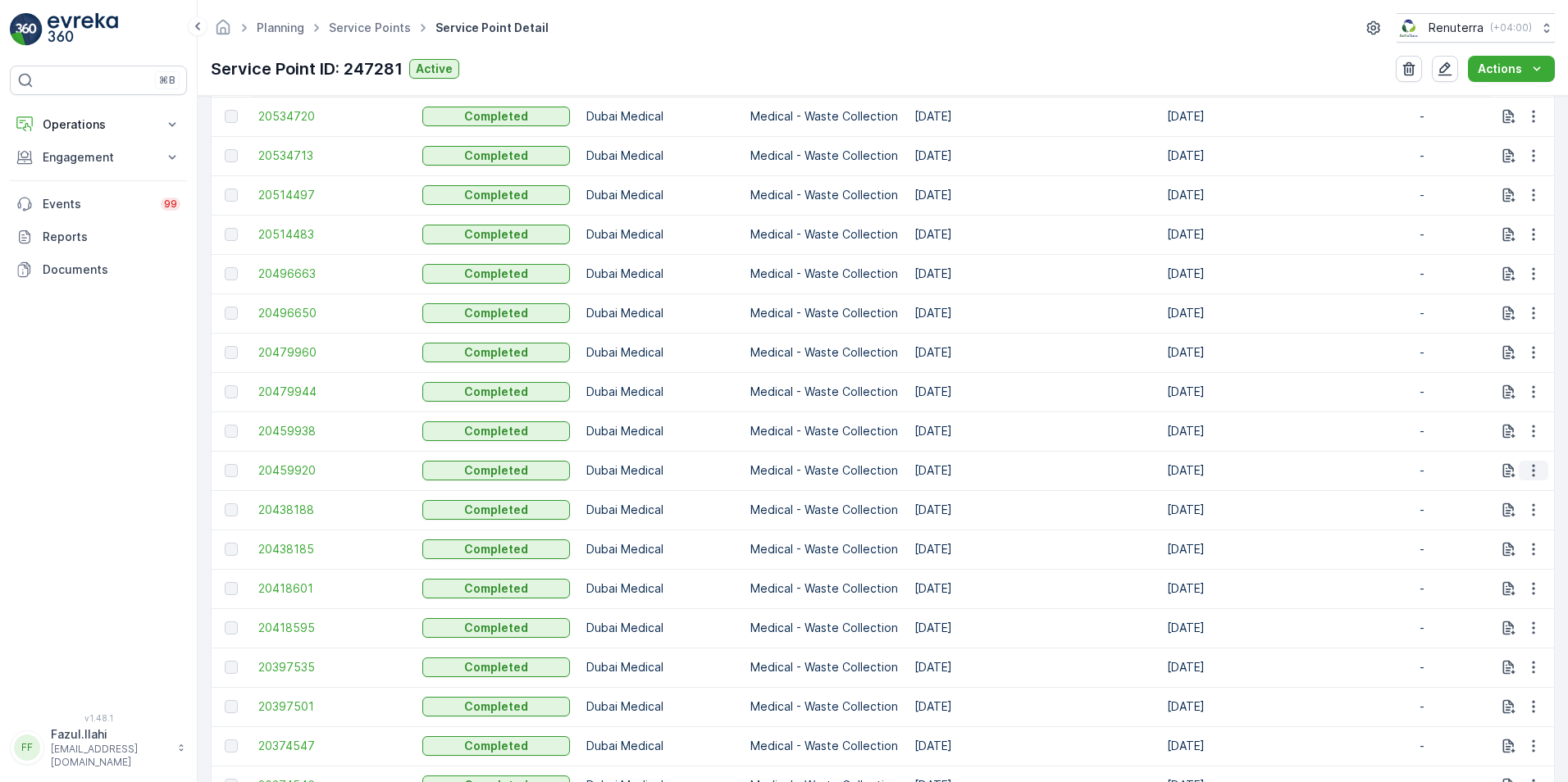
click at [1527, 471] on icon "button" at bounding box center [1533, 471] width 17 height 17
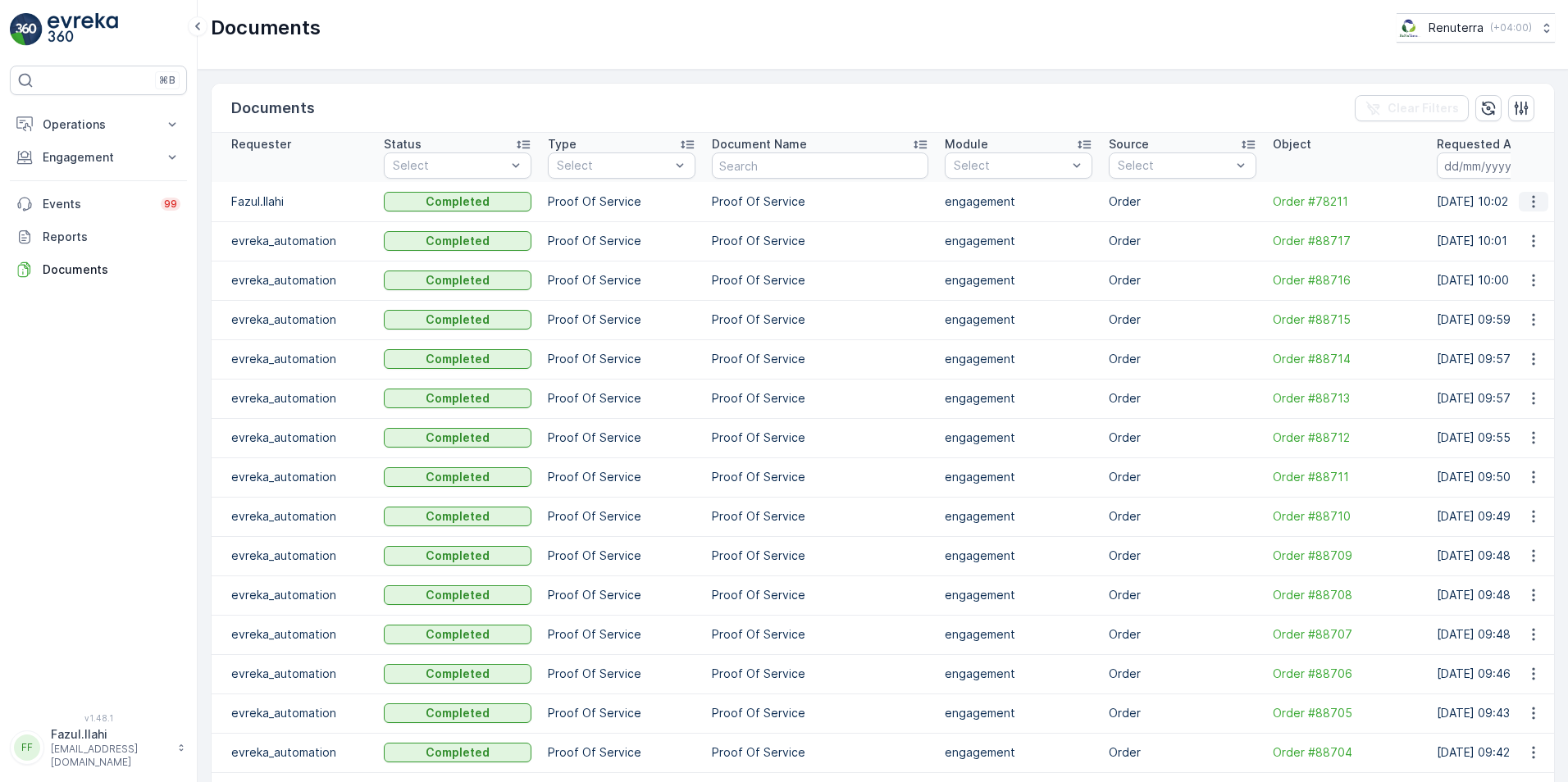
click at [1536, 196] on icon "button" at bounding box center [1533, 202] width 17 height 17
click at [1529, 223] on span "See Details" at bounding box center [1528, 227] width 63 height 17
click at [1533, 203] on icon "button" at bounding box center [1533, 202] width 17 height 17
click at [1519, 219] on span "See Details" at bounding box center [1528, 227] width 63 height 17
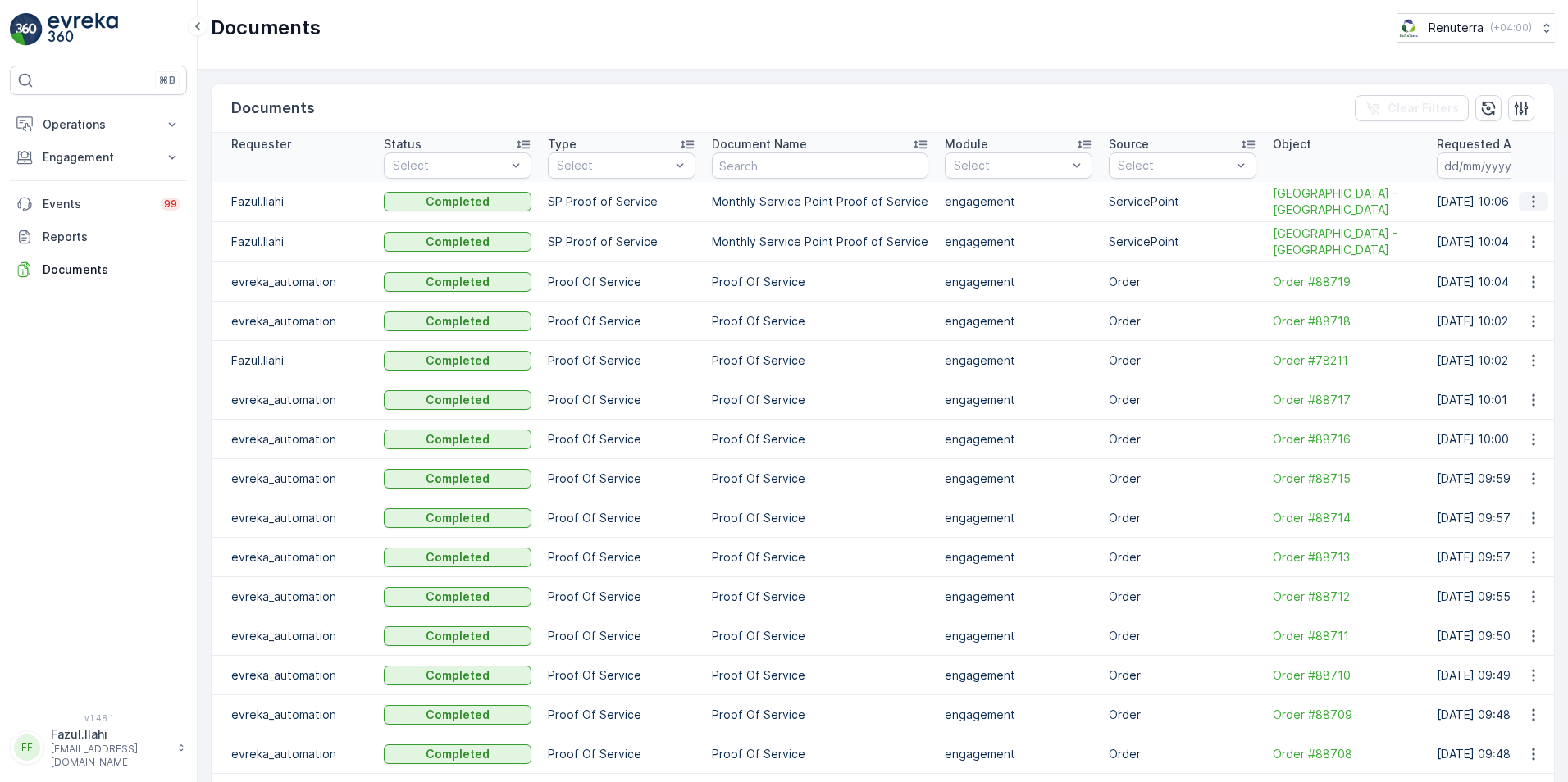
click at [1531, 203] on icon "button" at bounding box center [1533, 202] width 17 height 17
click at [1527, 226] on span "See Details" at bounding box center [1528, 227] width 63 height 17
